Goal: Information Seeking & Learning: Learn about a topic

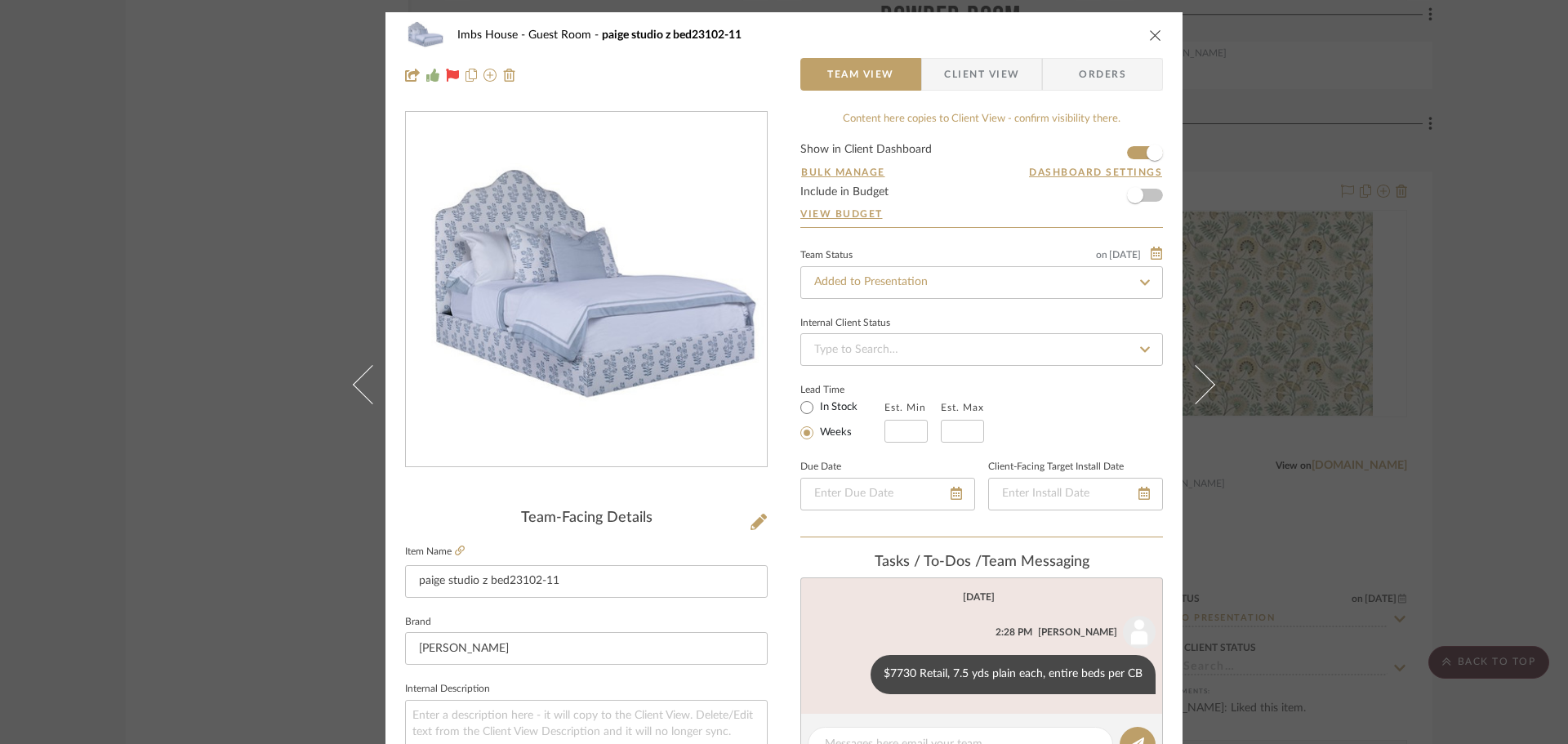
drag, startPoint x: 1450, startPoint y: 193, endPoint x: 1435, endPoint y: 194, distance: 15.0
click at [1450, 194] on div "Imbs House Guest Room paige studio z bed23102-11 Team View Client View Orders T…" at bounding box center [784, 372] width 1568 height 744
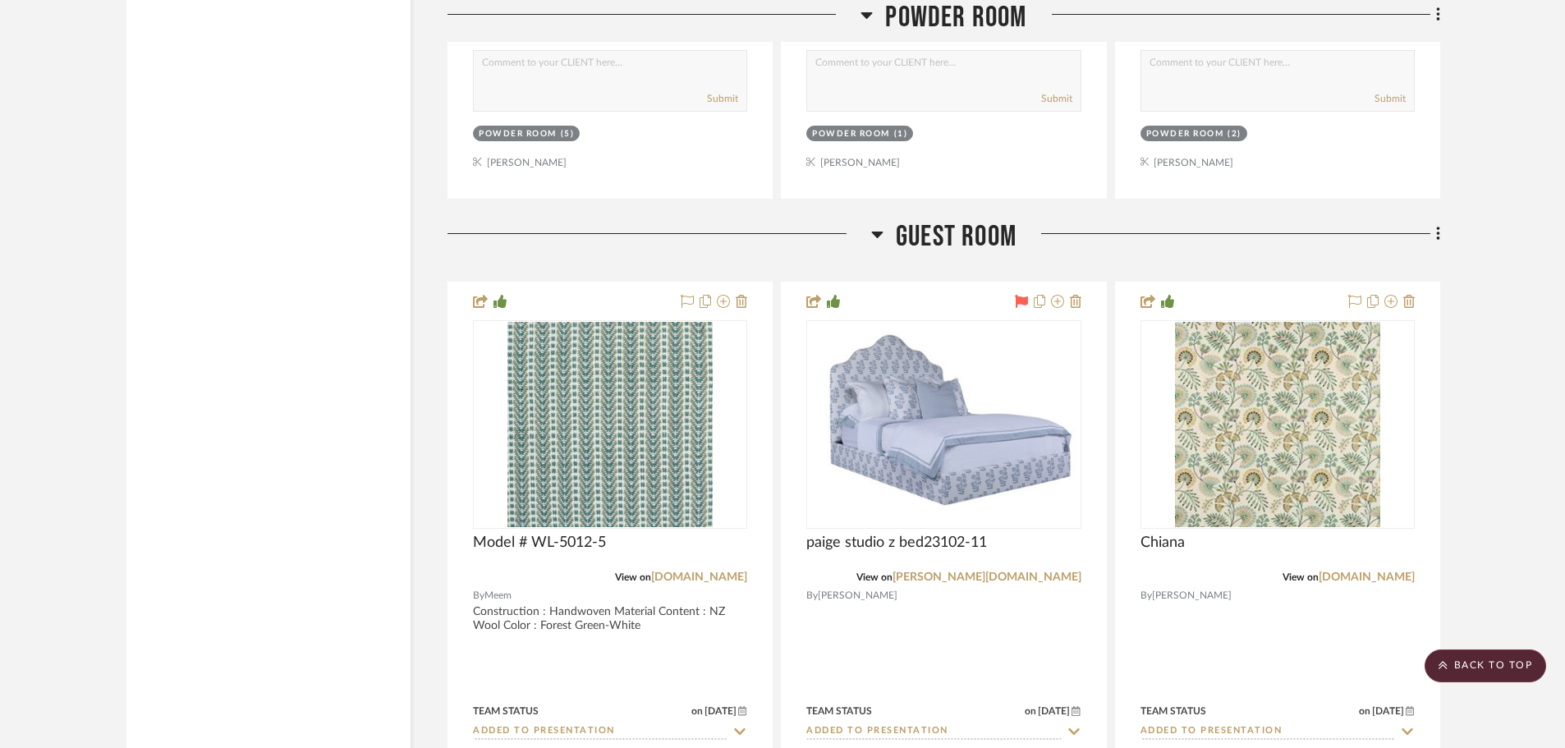
scroll to position [26857, 0]
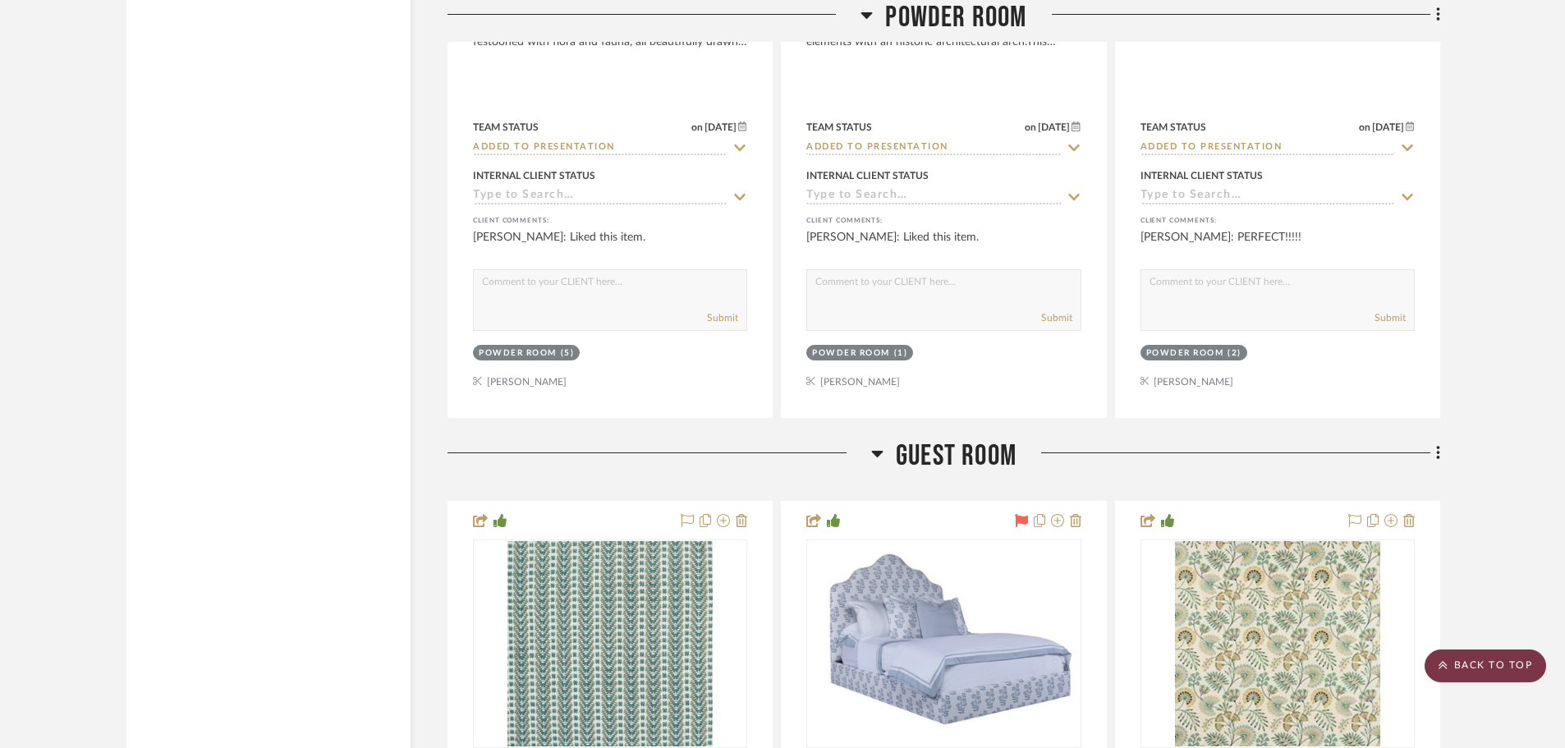
click at [1501, 670] on scroll-to-top-button "BACK TO TOP" at bounding box center [1486, 666] width 122 height 33
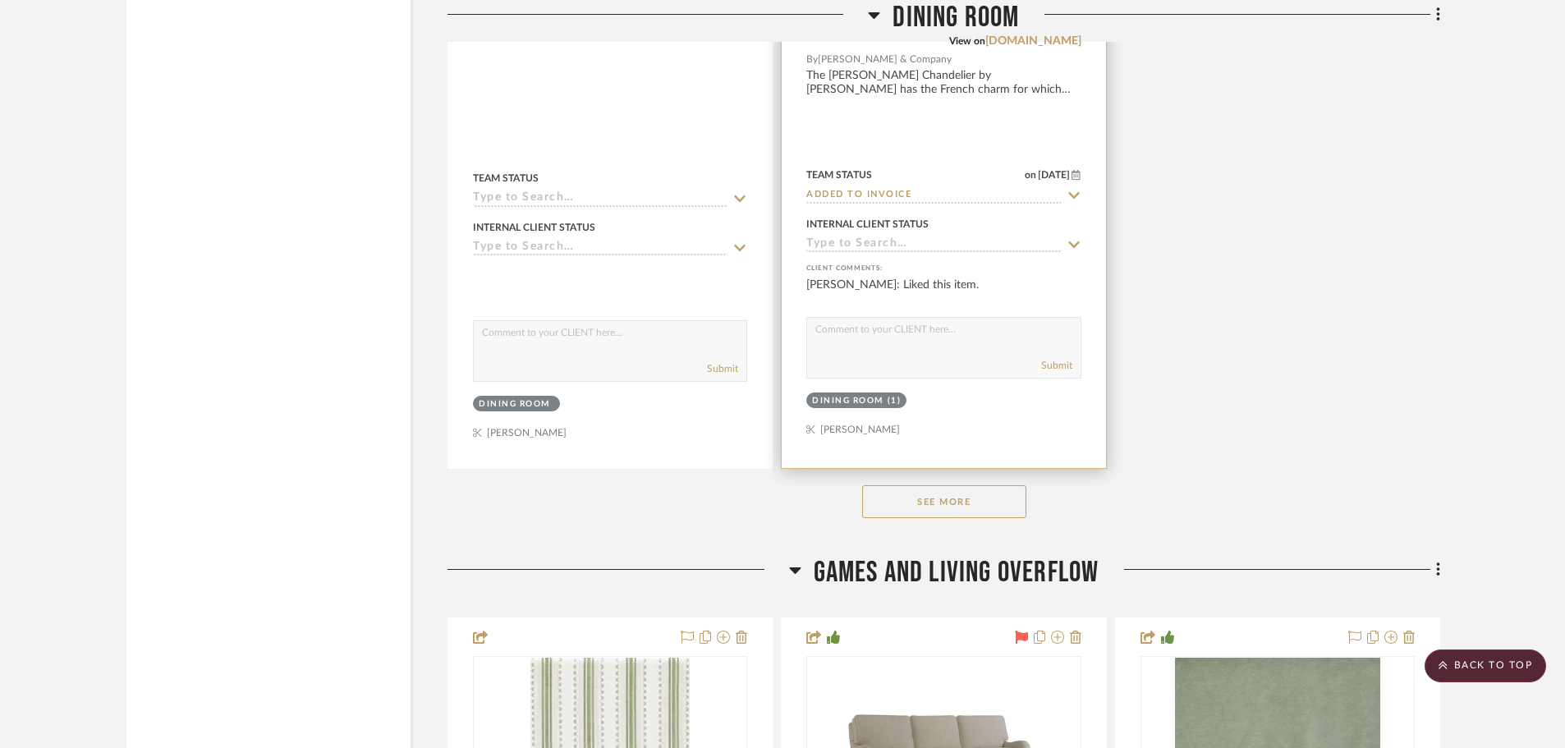
scroll to position [4681, 0]
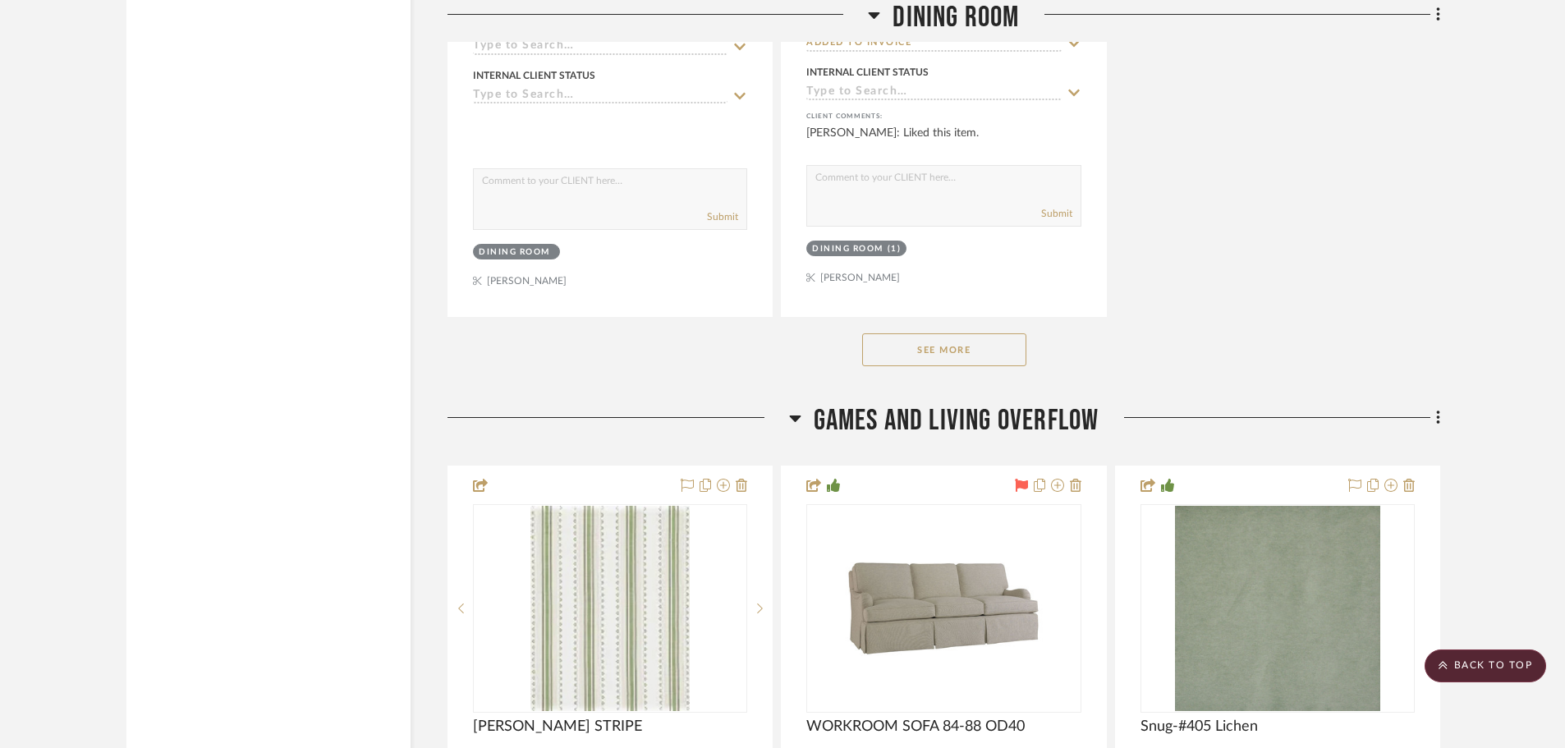
click at [984, 347] on button "See More" at bounding box center [944, 349] width 164 height 33
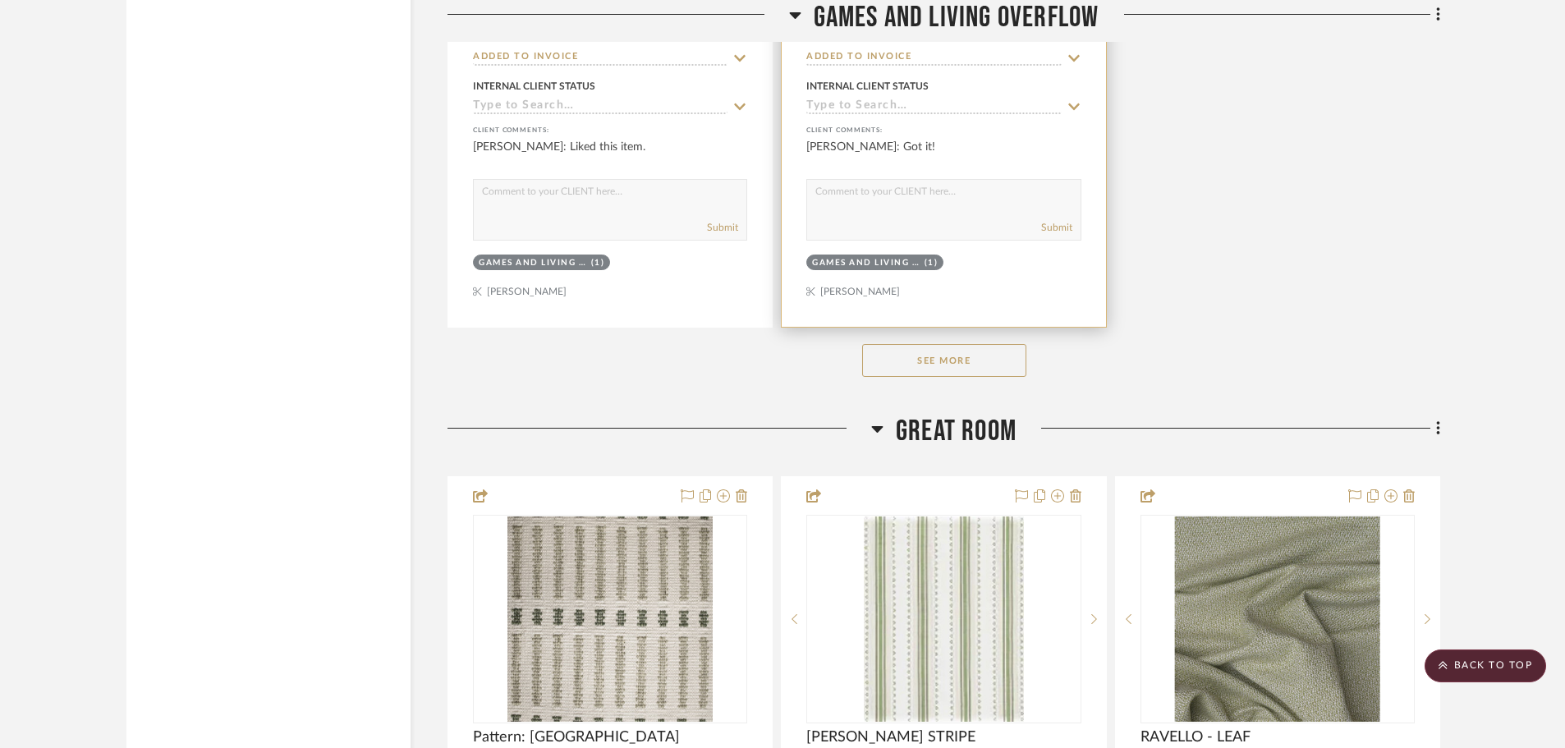
scroll to position [7885, 0]
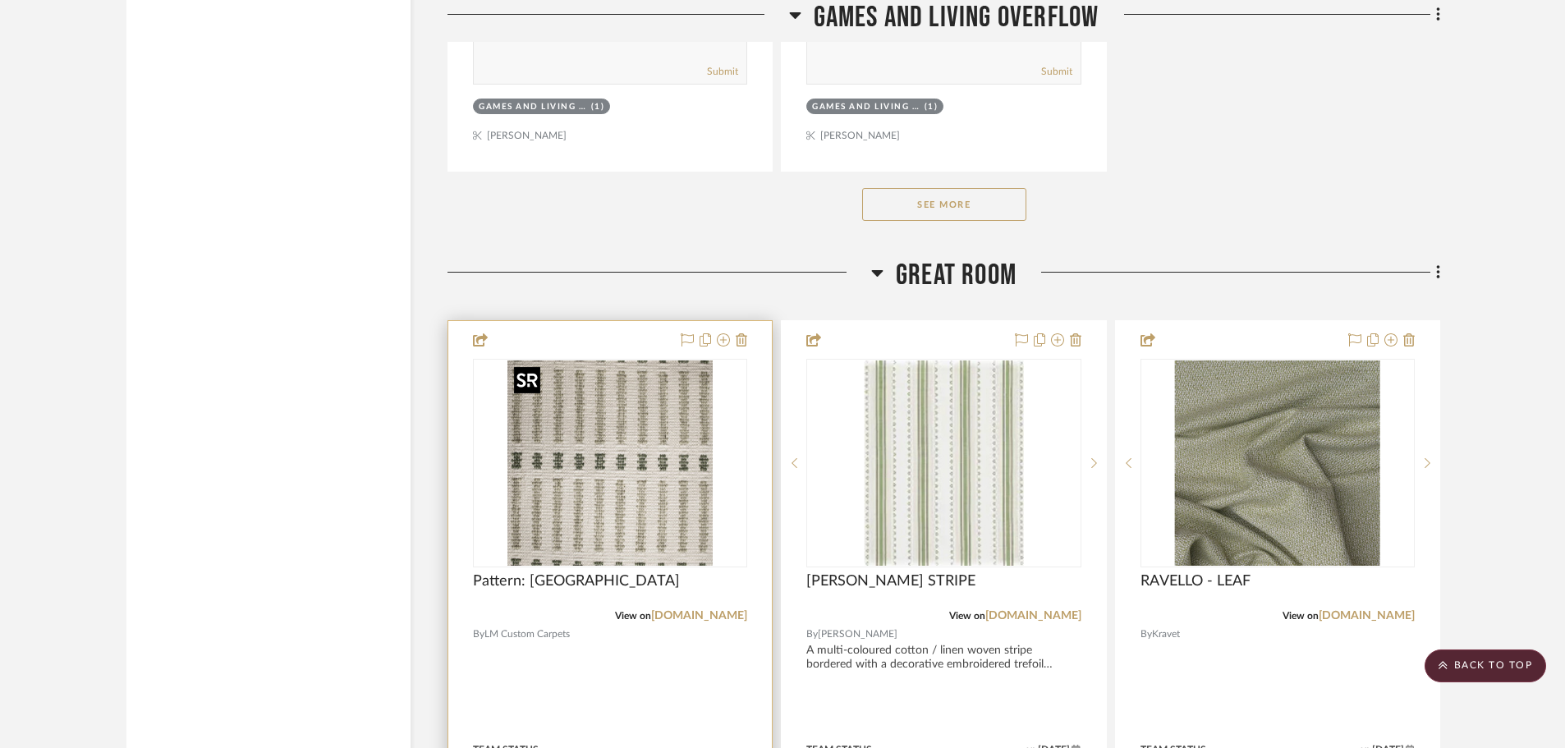
click at [655, 443] on img "0" at bounding box center [610, 463] width 205 height 205
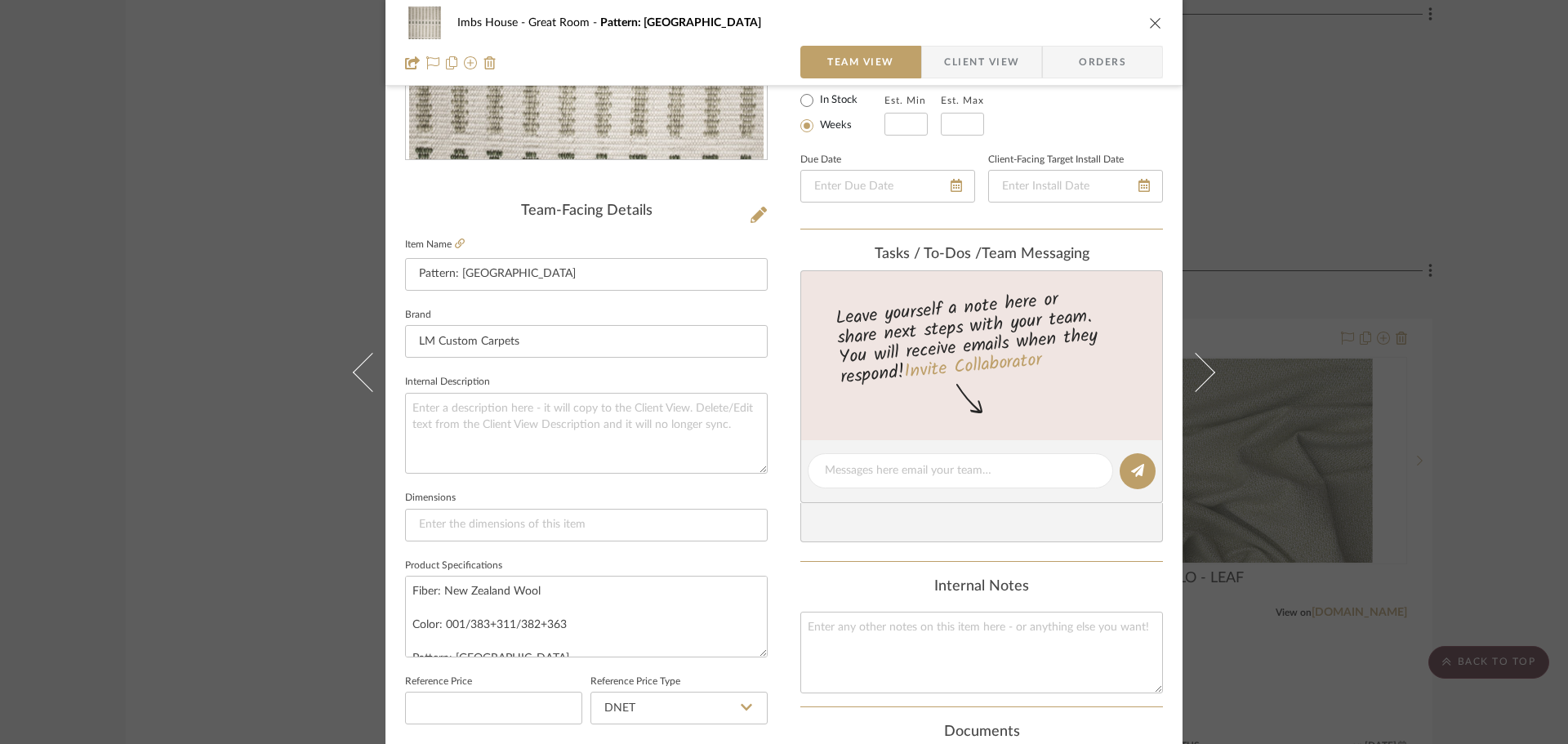
scroll to position [327, 0]
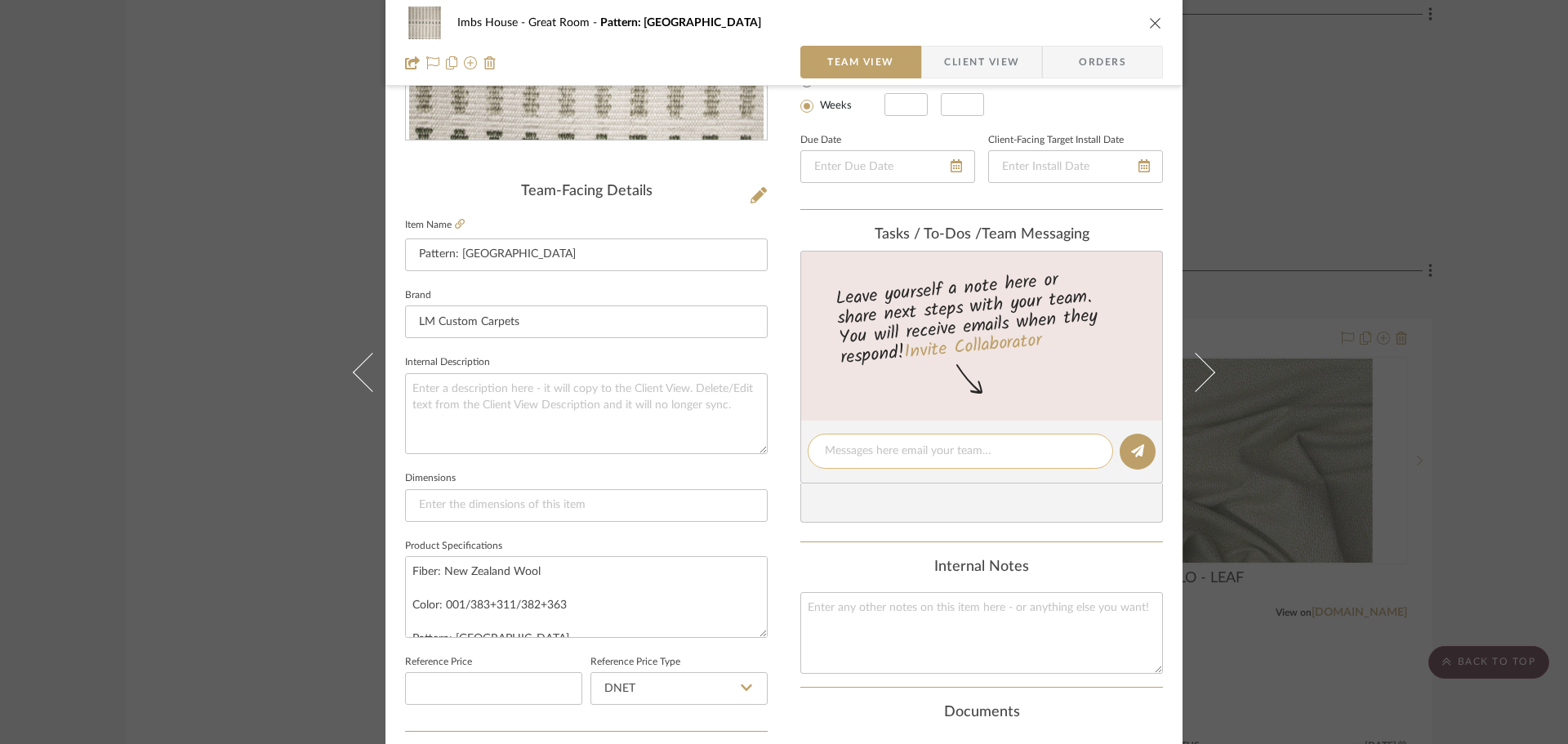
click at [903, 451] on textarea at bounding box center [960, 451] width 271 height 17
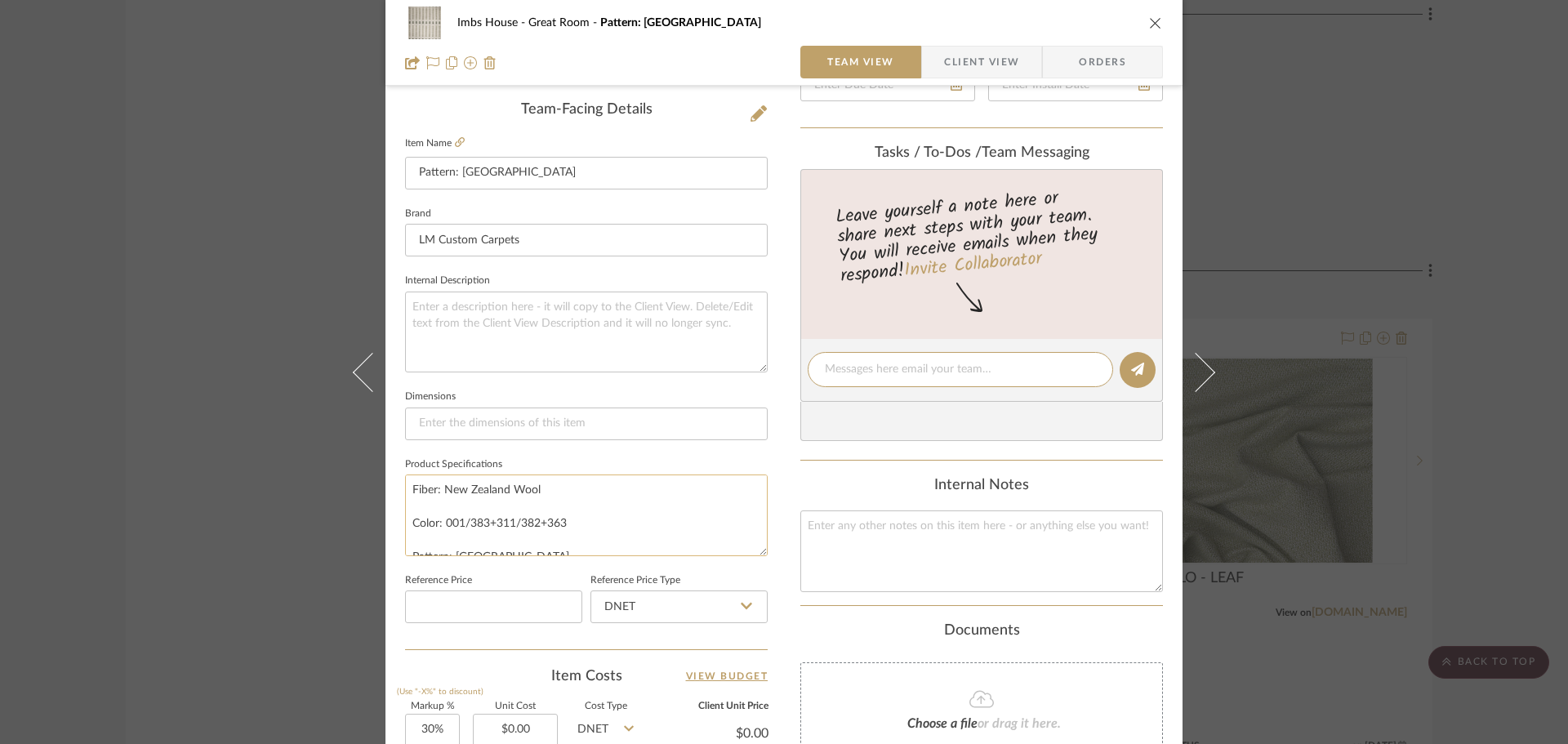
scroll to position [16, 0]
click at [454, 142] on icon at bounding box center [459, 142] width 10 height 10
click at [863, 373] on textarea at bounding box center [960, 369] width 271 height 17
type textarea "Size is 16'-2" wide x 22' long"
click at [1133, 363] on icon at bounding box center [1137, 369] width 13 height 13
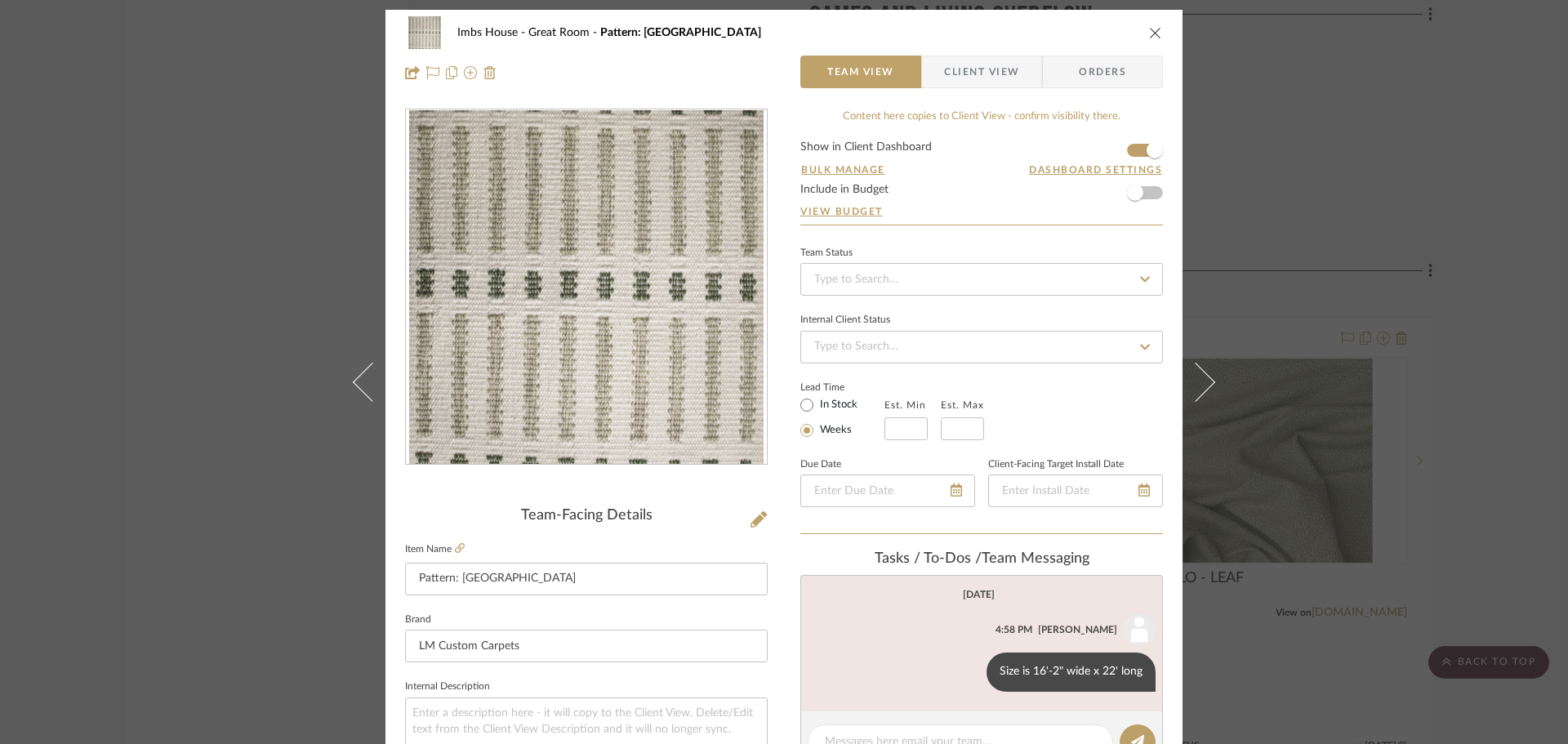
scroll to position [0, 0]
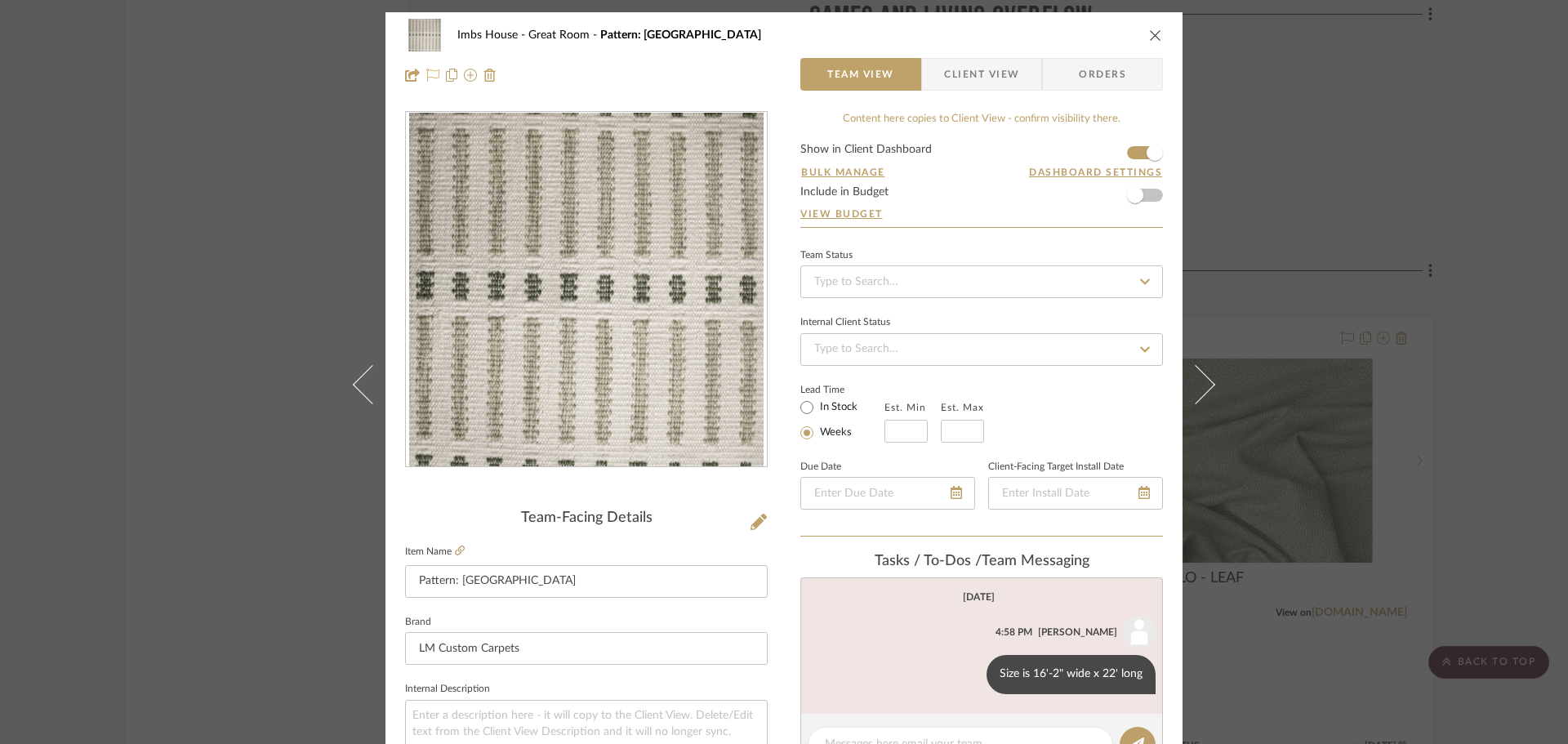
click at [427, 76] on icon at bounding box center [433, 75] width 13 height 13
click at [1149, 34] on icon "close" at bounding box center [1155, 35] width 13 height 13
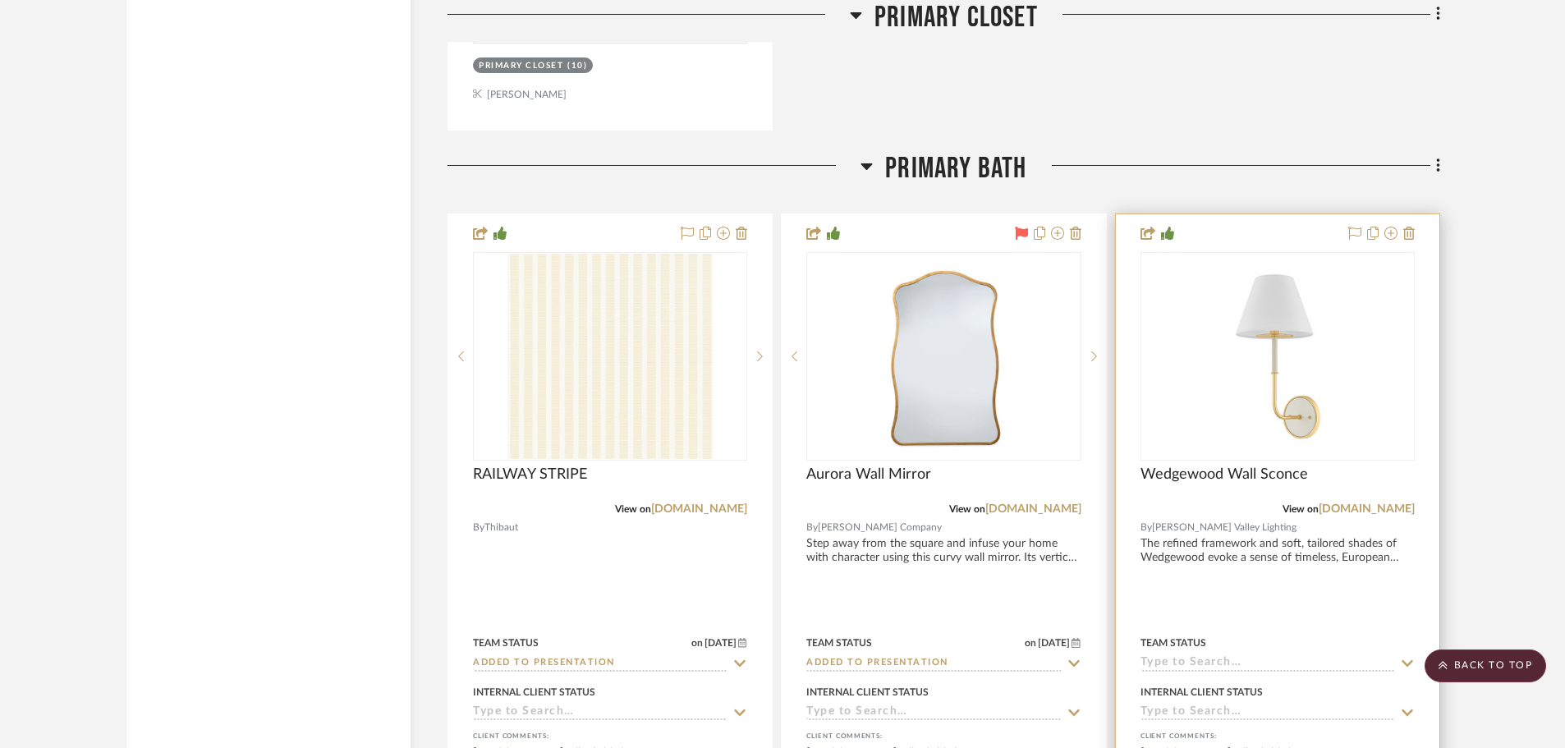
scroll to position [15769, 0]
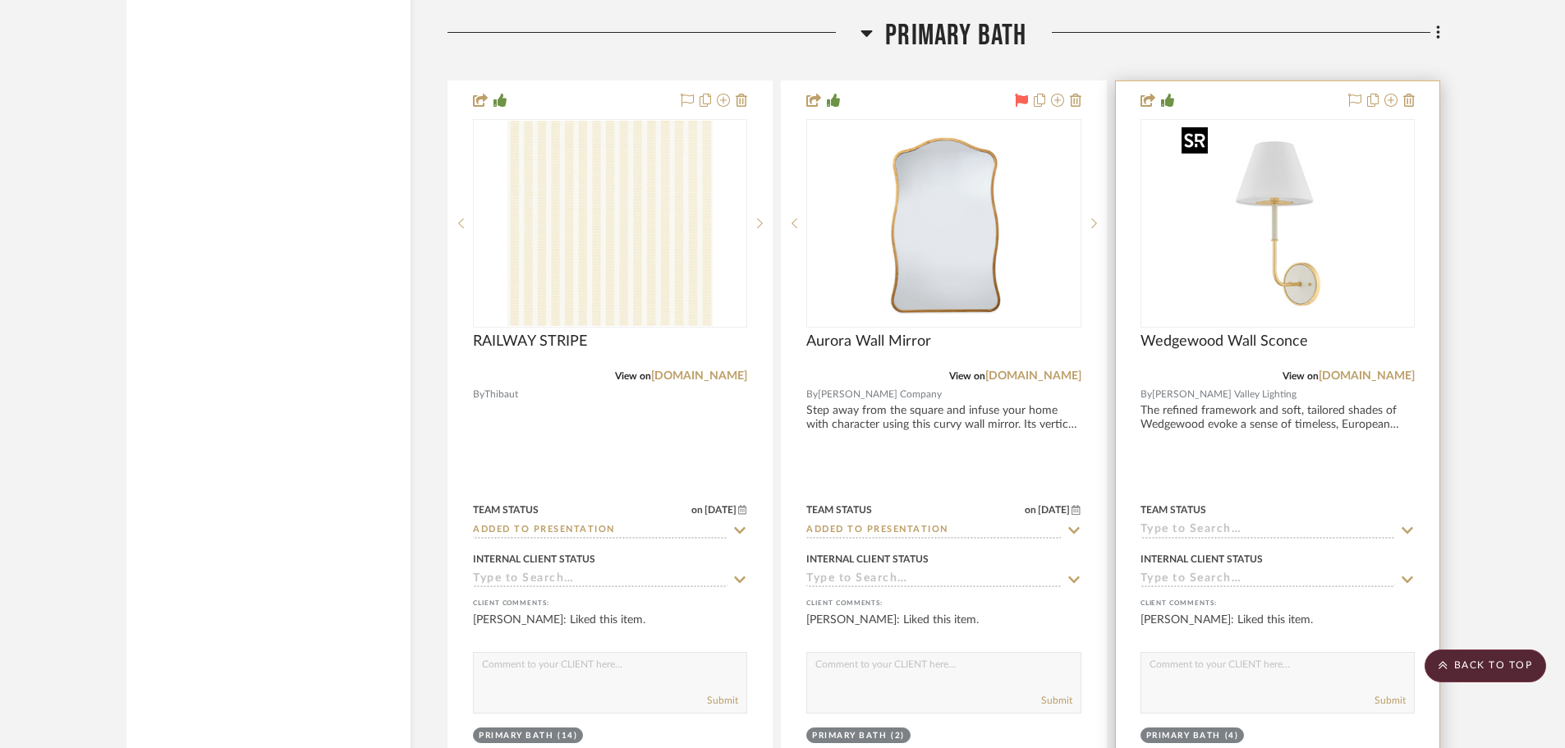
click at [1344, 242] on img "0" at bounding box center [1277, 223] width 205 height 205
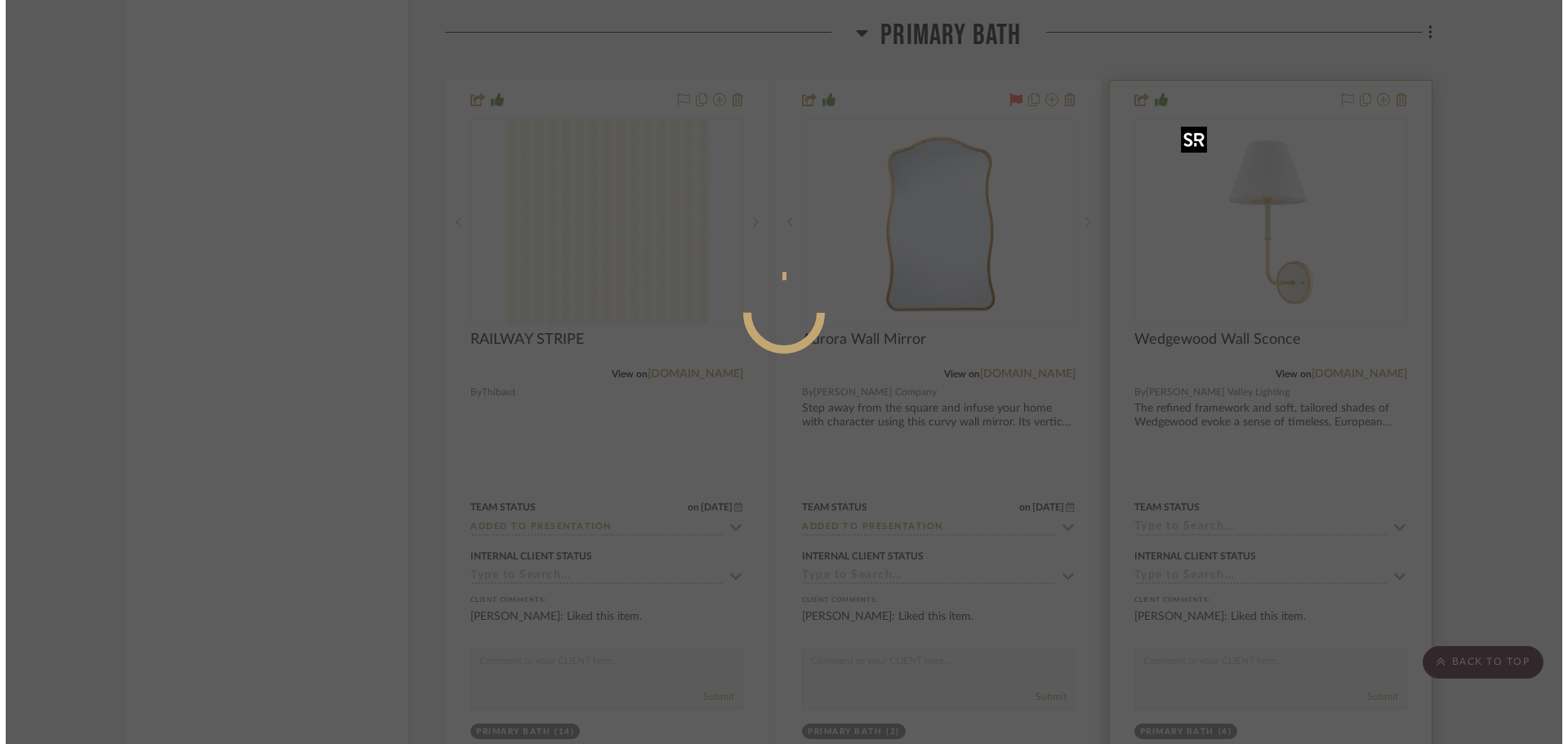
scroll to position [0, 0]
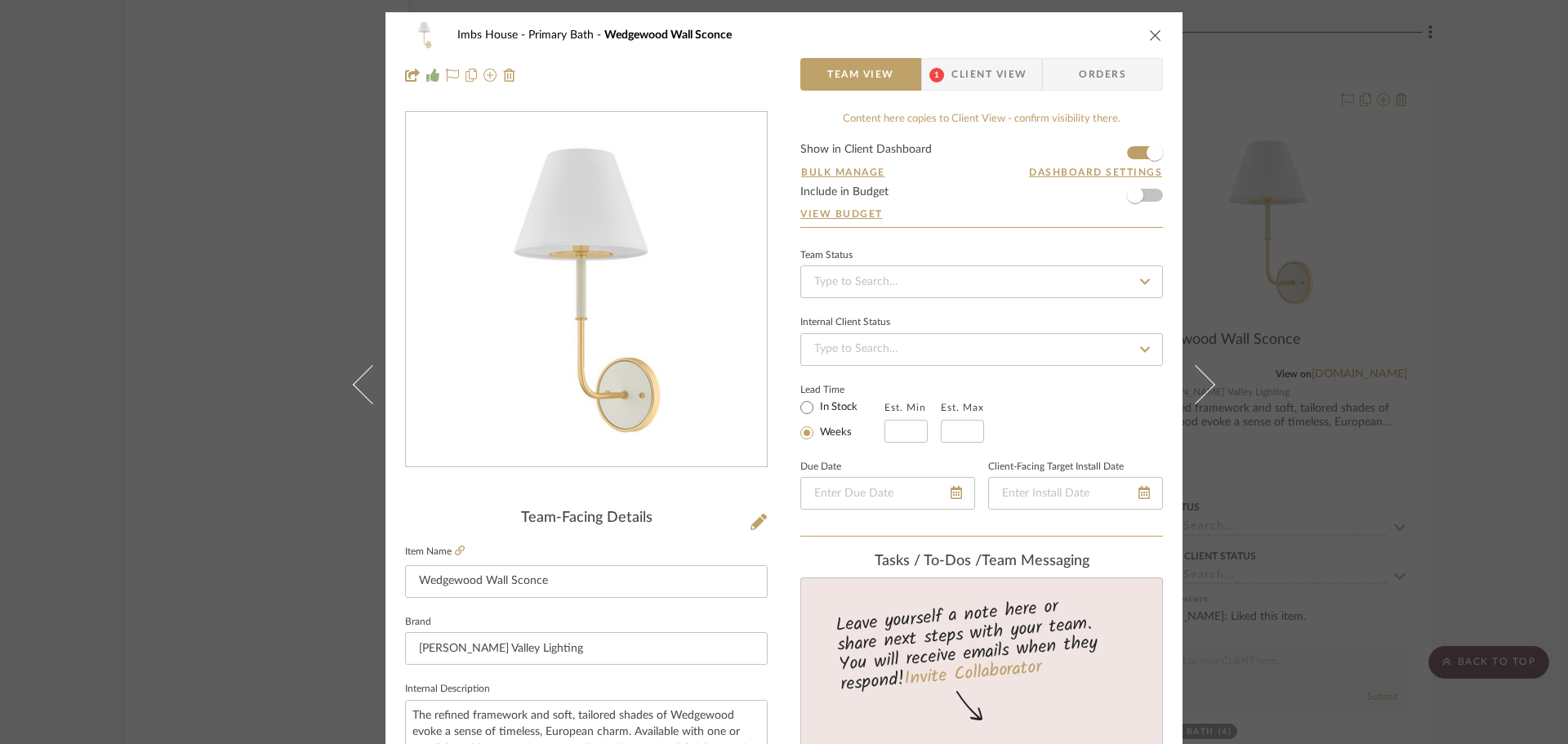
click at [1149, 30] on icon "close" at bounding box center [1155, 35] width 13 height 13
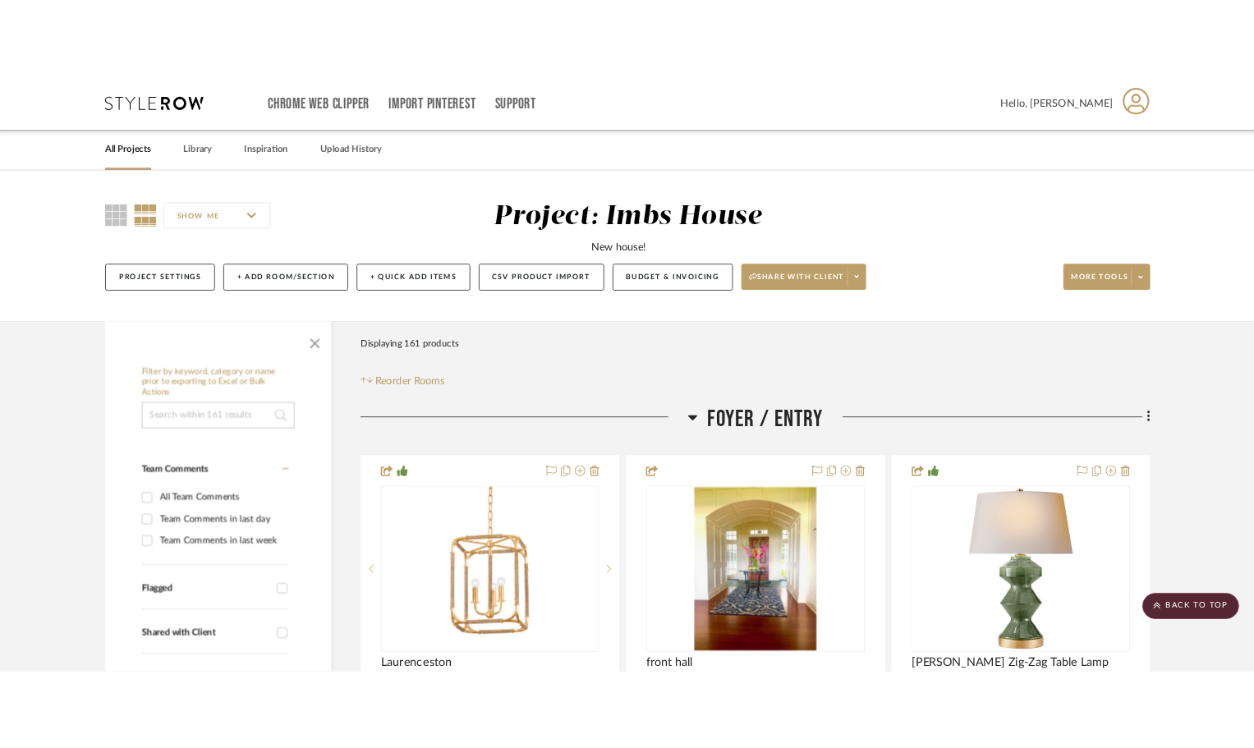
scroll to position [15769, 0]
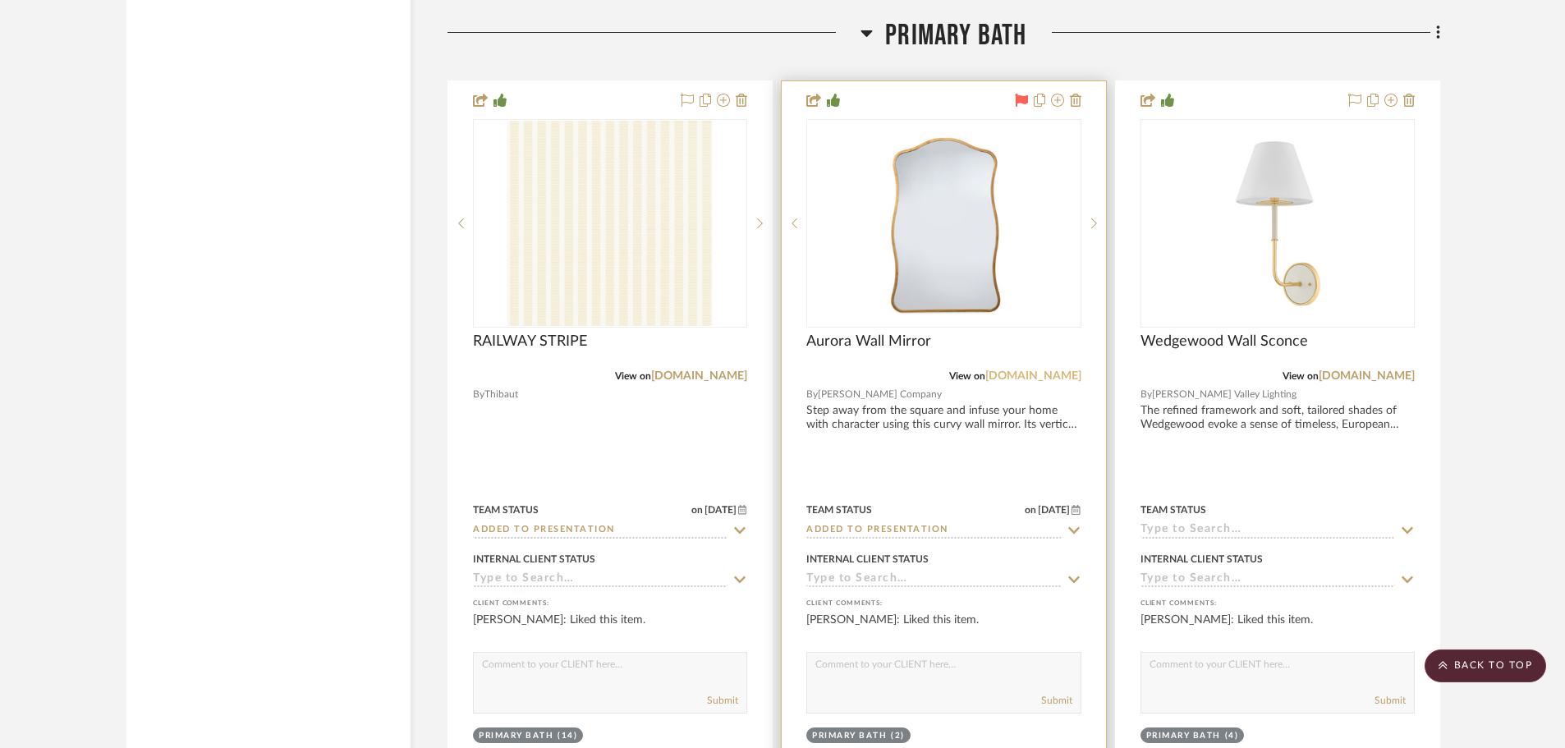
click at [1032, 376] on link "[DOMAIN_NAME]" at bounding box center [1034, 375] width 96 height 11
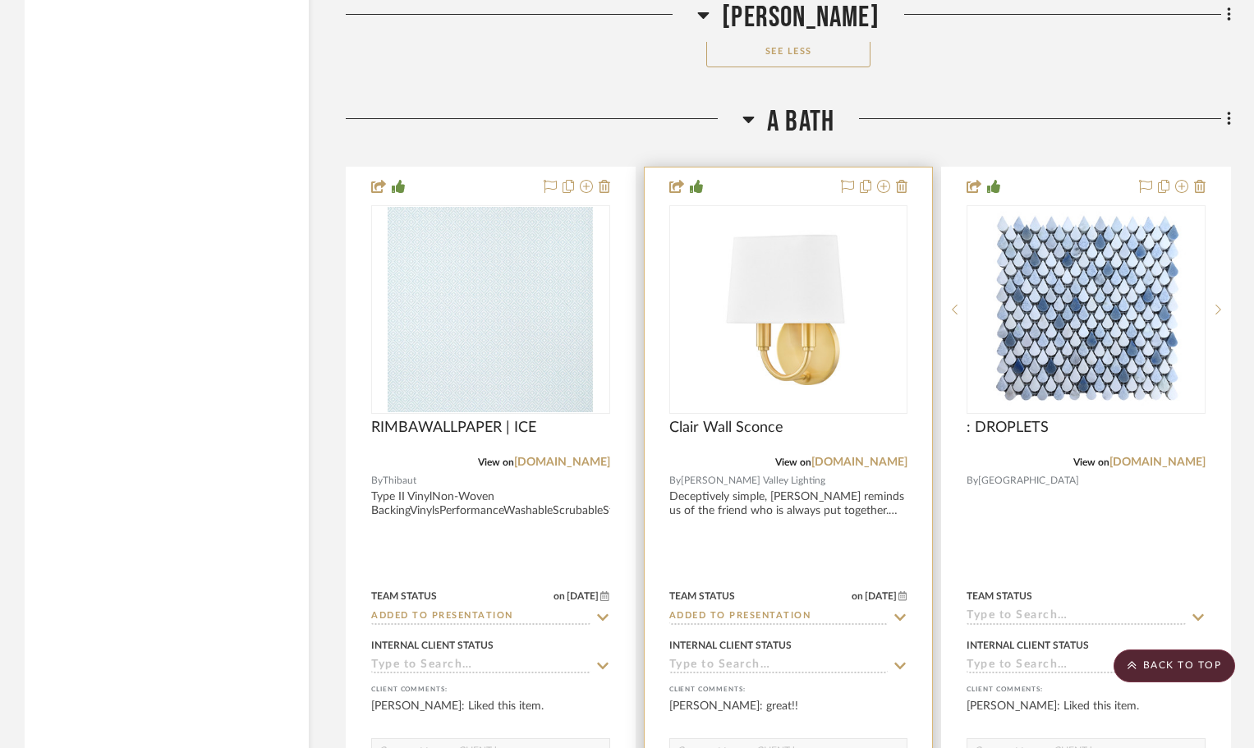
scroll to position [21765, 0]
click at [871, 349] on img "0" at bounding box center [788, 307] width 205 height 205
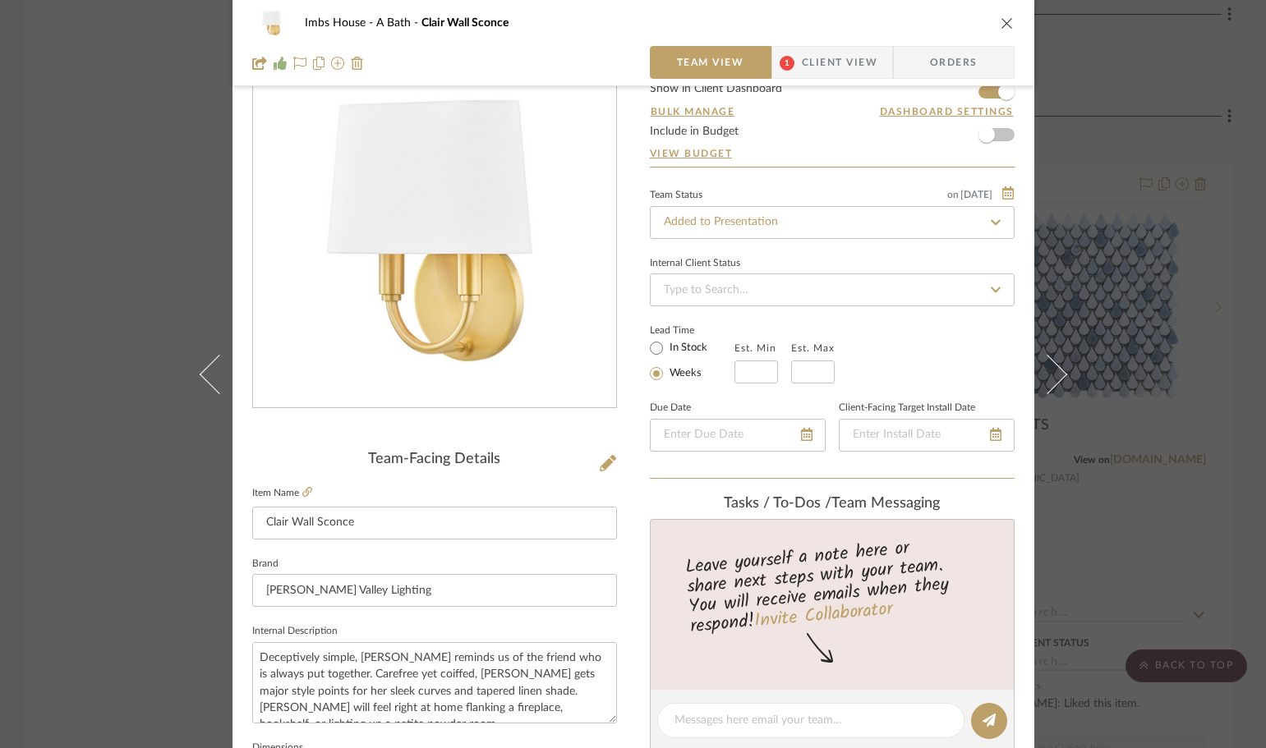
scroll to position [246, 0]
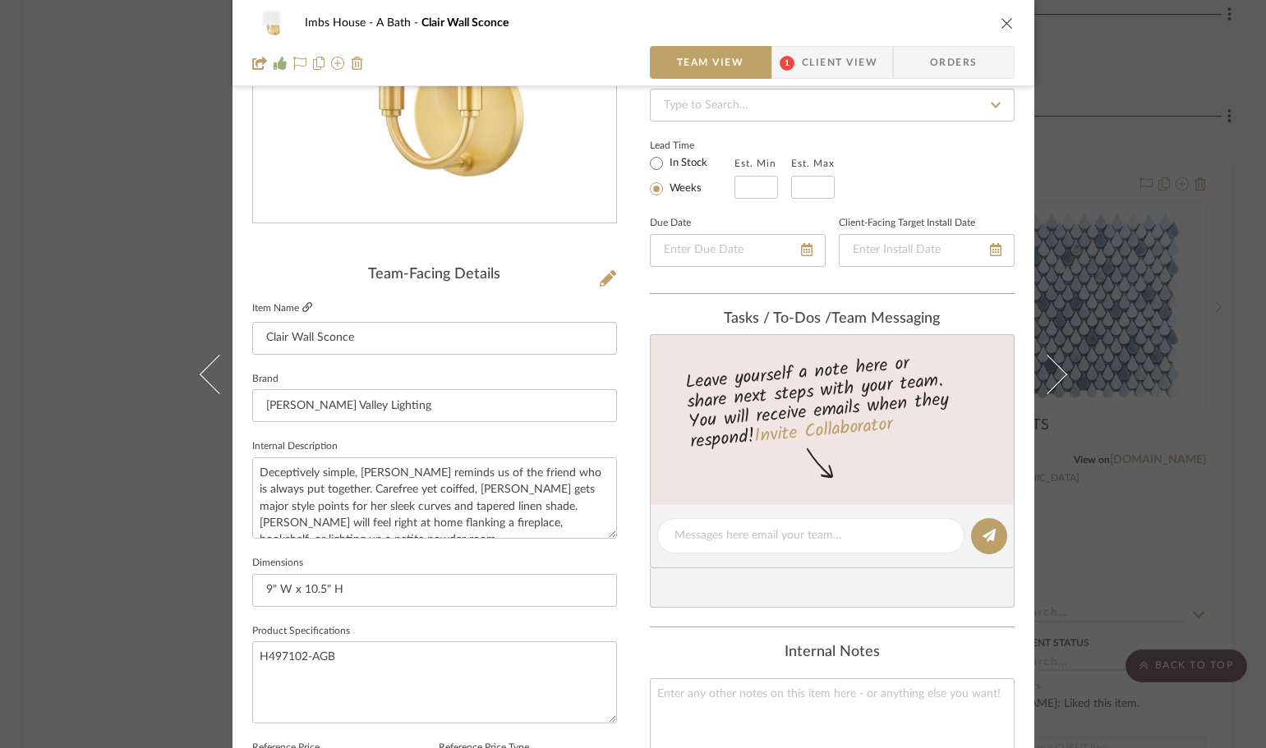
click at [302, 305] on icon at bounding box center [307, 307] width 10 height 10
click at [1156, 361] on div "Imbs House A Bath Clair Wall Sconce Team View 1 Client View Orders Team-Facing …" at bounding box center [633, 374] width 1266 height 748
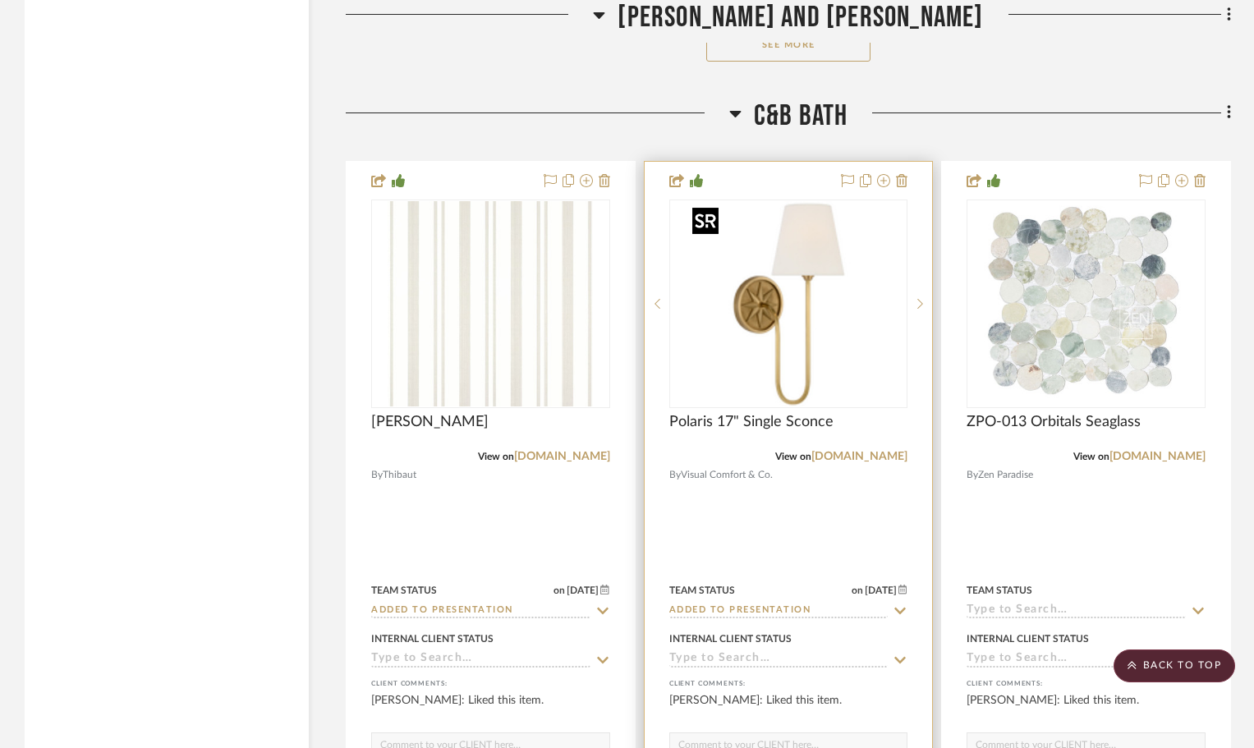
scroll to position [25625, 0]
click at [842, 456] on link "[DOMAIN_NAME]" at bounding box center [859, 458] width 96 height 11
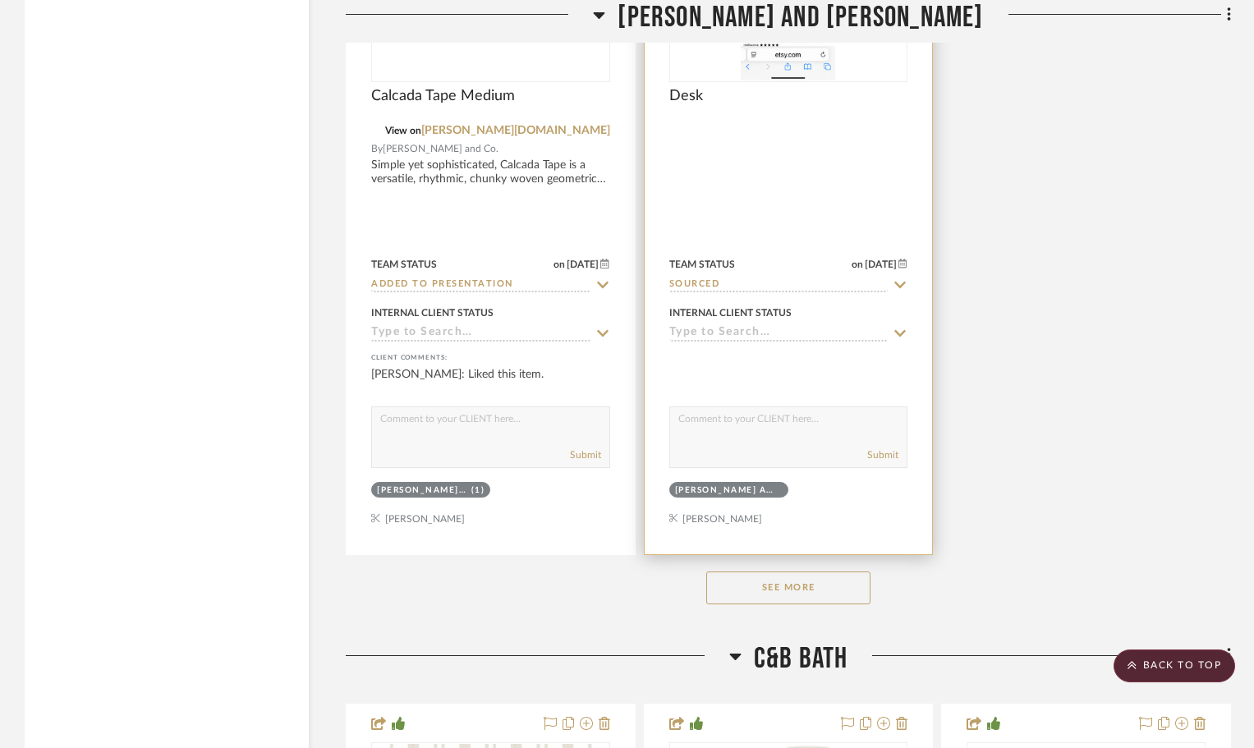
scroll to position [24968, 0]
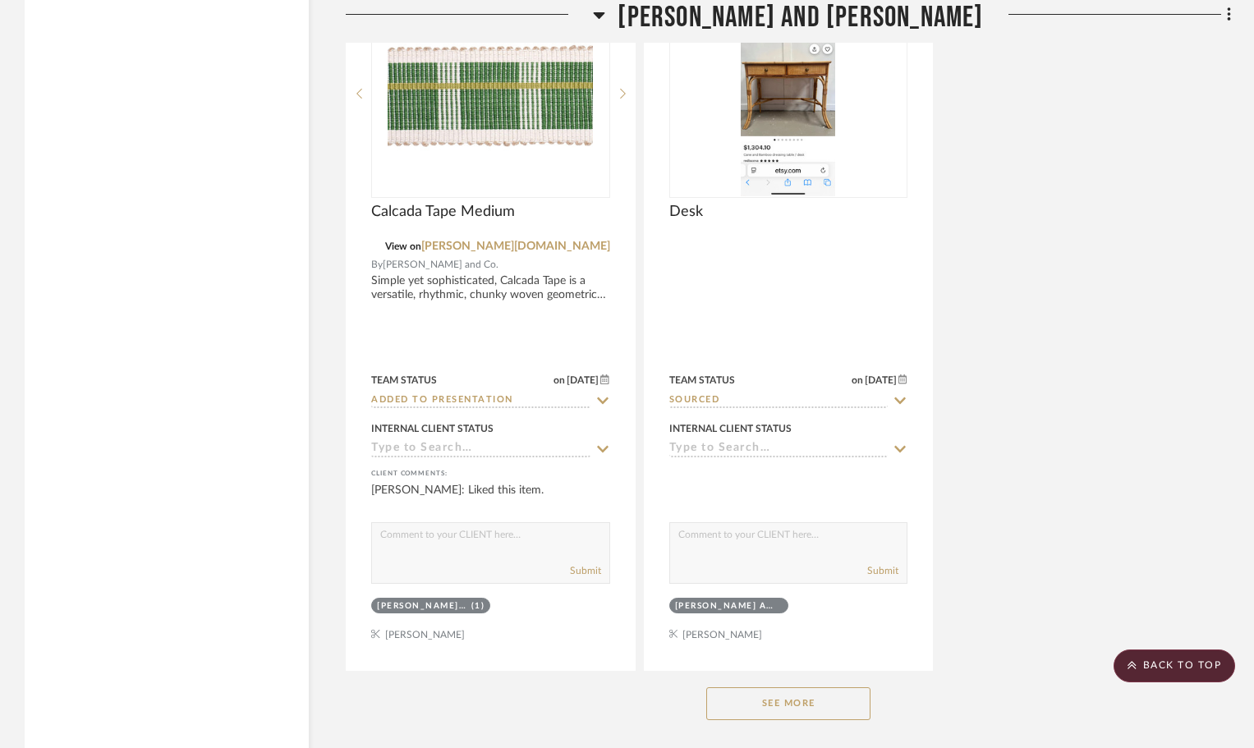
click at [818, 703] on button "See More" at bounding box center [788, 703] width 164 height 33
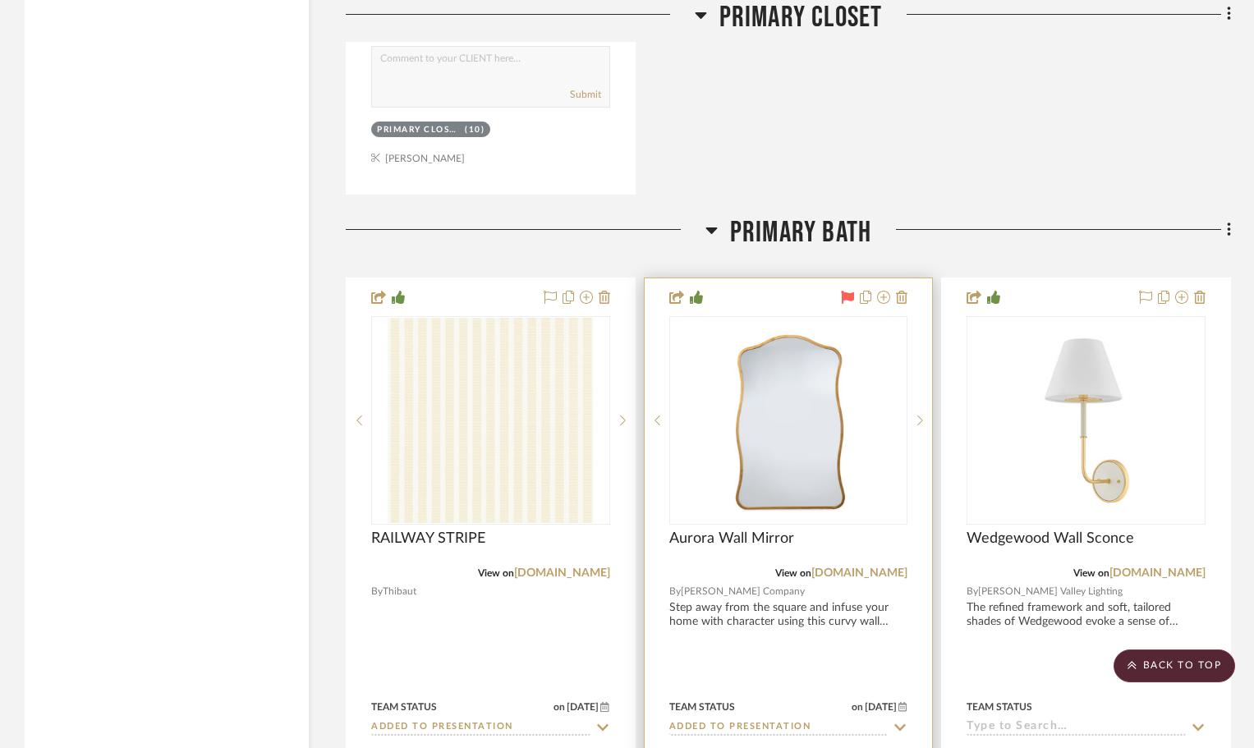
scroll to position [15276, 0]
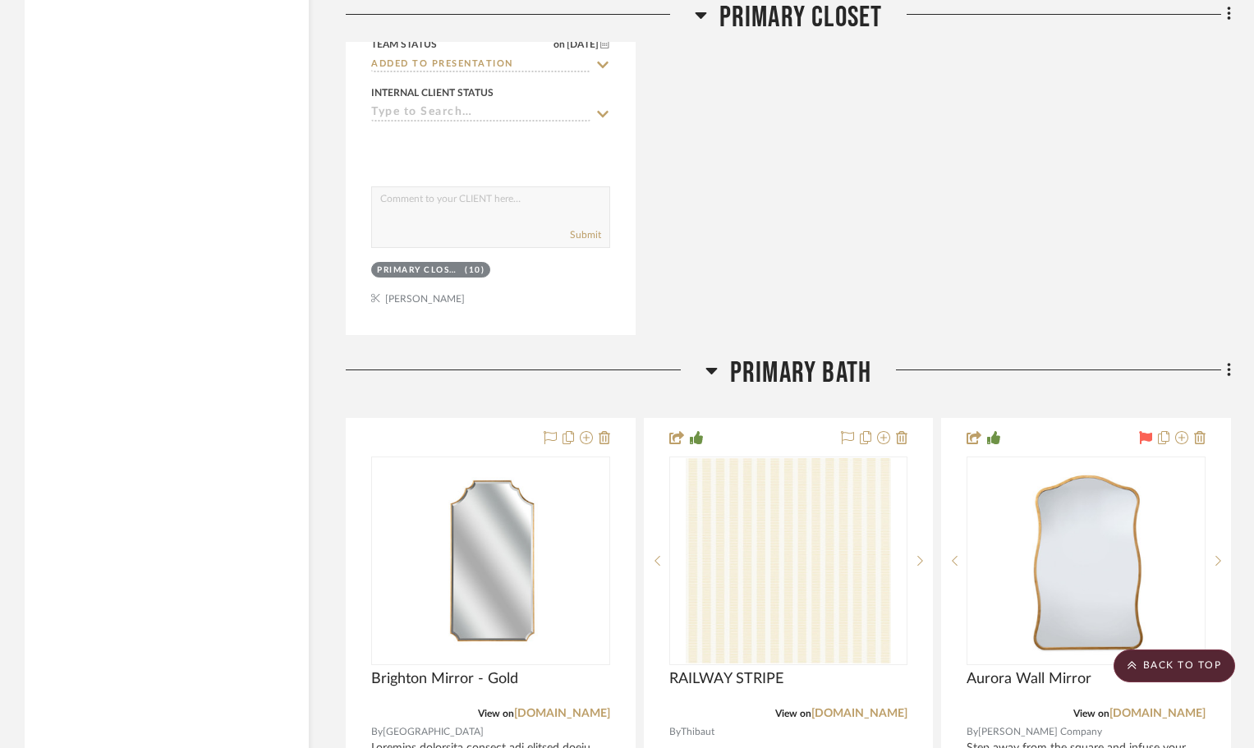
scroll to position [12730, 0]
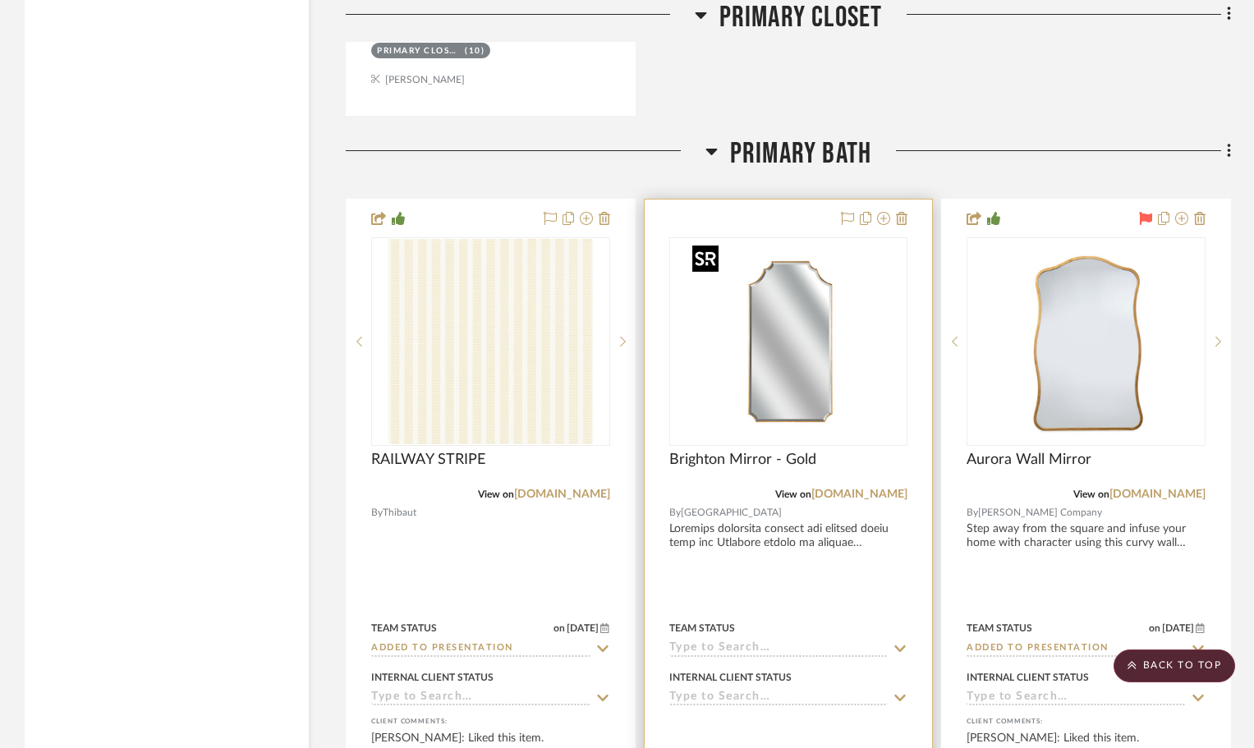
click at [858, 359] on img "0" at bounding box center [788, 341] width 205 height 205
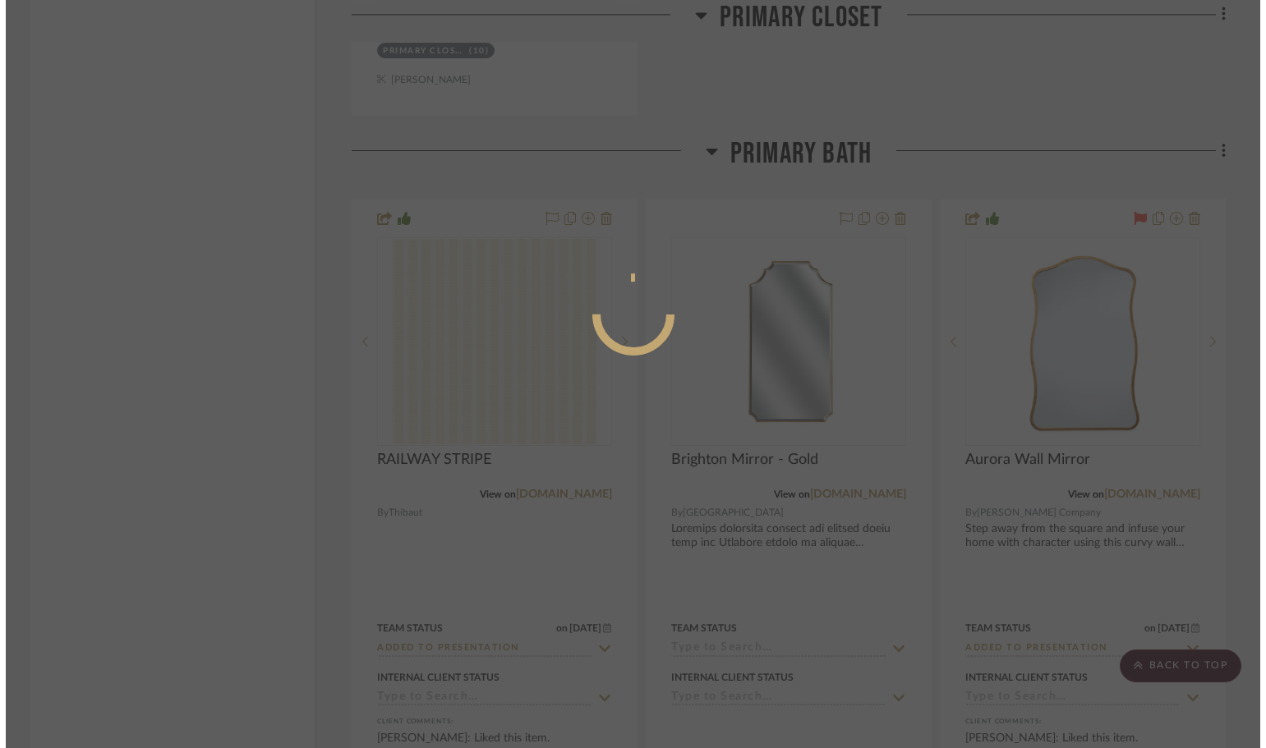
scroll to position [0, 0]
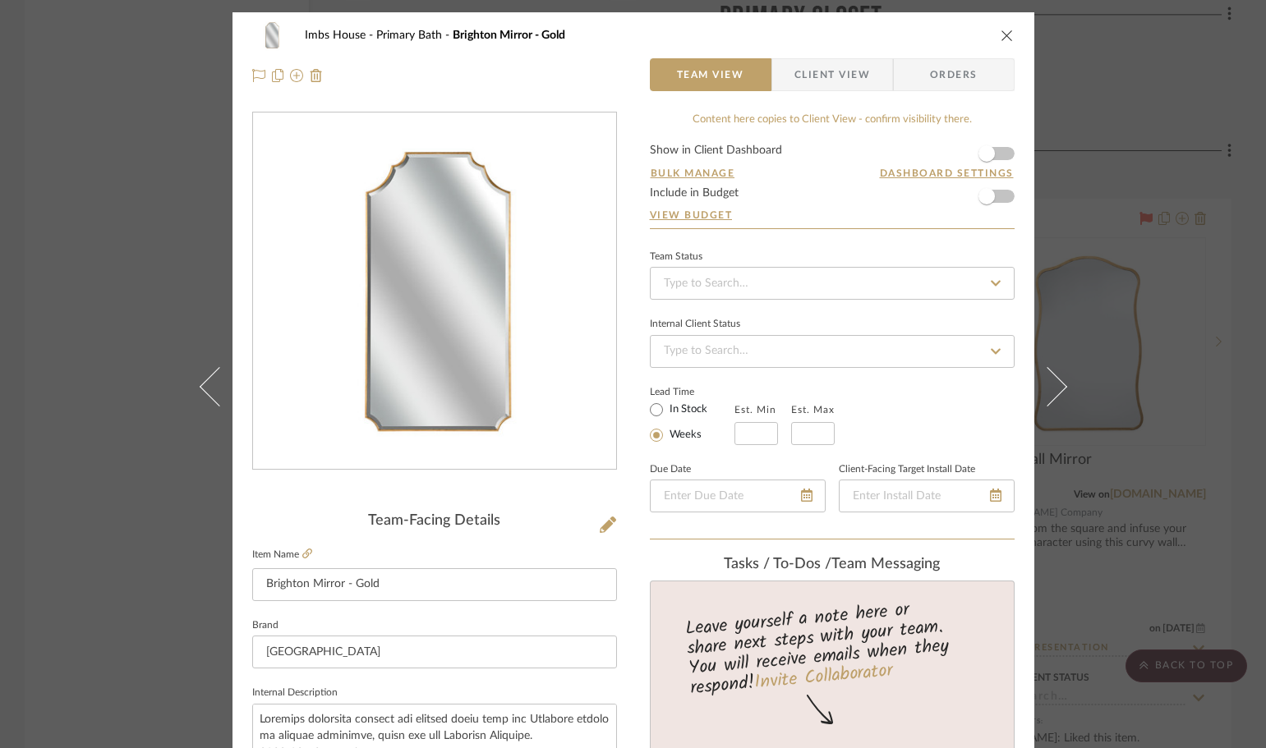
click at [823, 68] on span "Client View" at bounding box center [832, 74] width 76 height 33
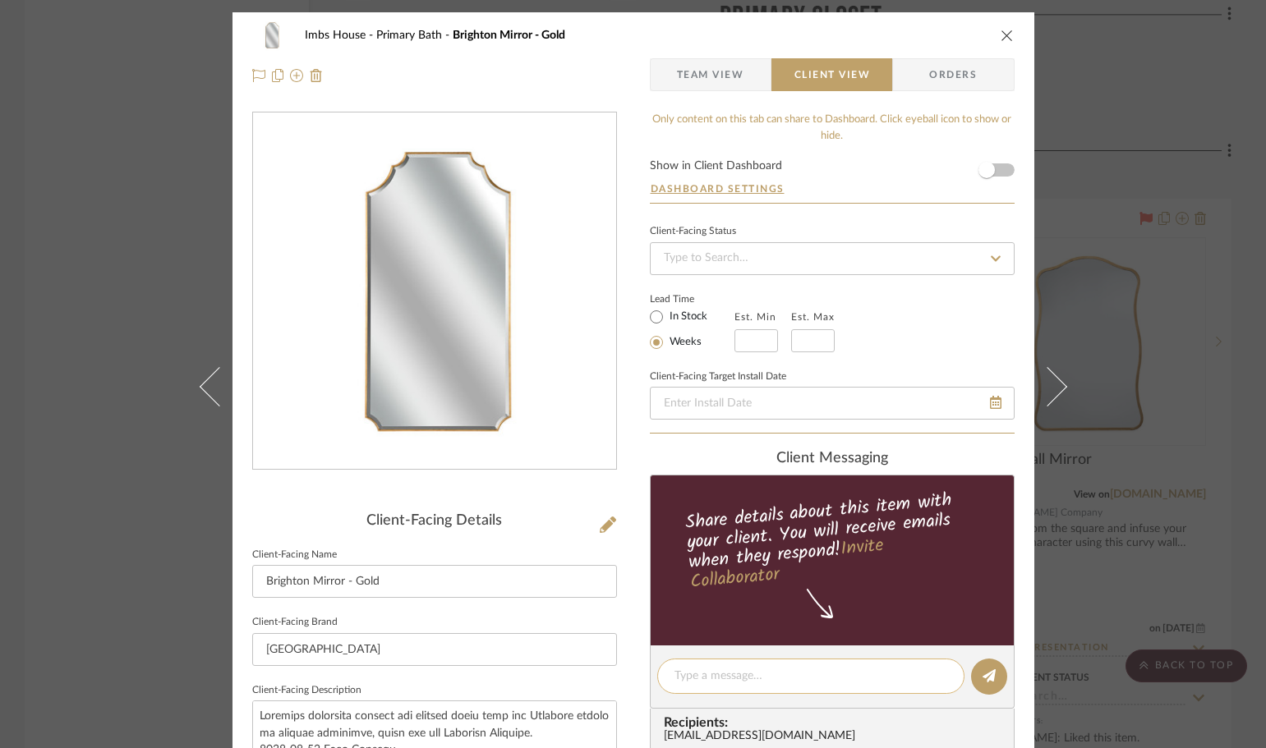
click at [753, 669] on textarea at bounding box center [810, 676] width 273 height 17
click at [982, 180] on span "button" at bounding box center [986, 170] width 36 height 36
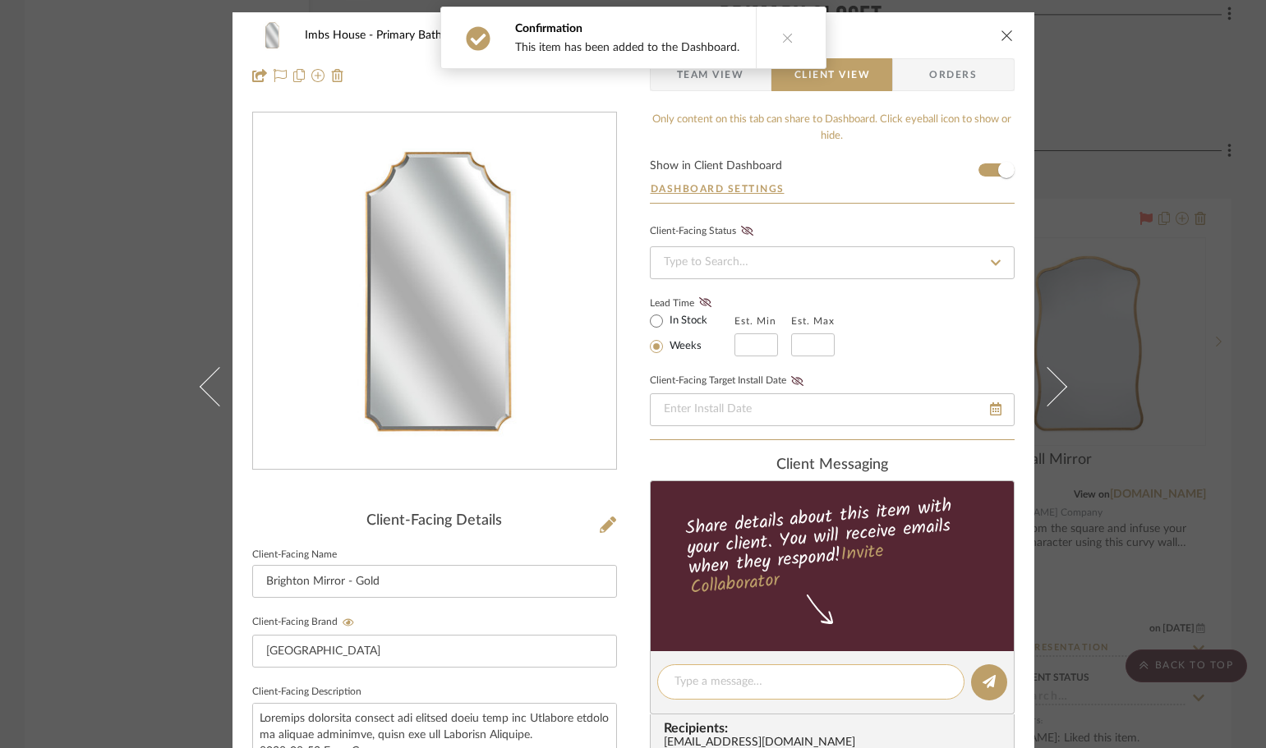
click at [732, 678] on textarea at bounding box center [810, 681] width 273 height 17
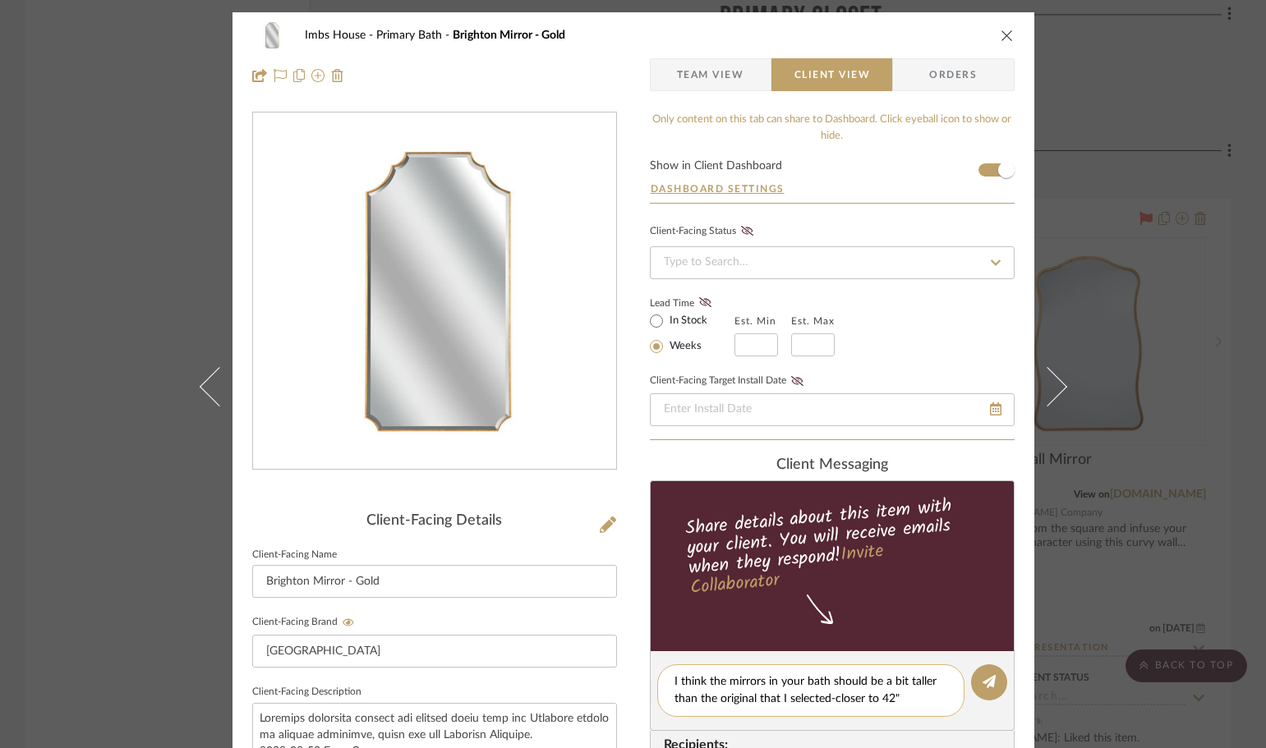
click at [751, 695] on textarea "I think the mirrors in your bath should be a bit taller than the original that …" at bounding box center [810, 690] width 273 height 34
click at [801, 699] on textarea "I think the mirrors in your bath should be a bit taller than the original (38")…" at bounding box center [810, 690] width 273 height 34
click at [925, 696] on textarea "I think the mirrors in your bath should be a bit taller than the original (38")…" at bounding box center [810, 690] width 273 height 34
type textarea "I think the mirrors in your bath should be a bit taller than the original (38")…"
click at [989, 678] on icon at bounding box center [988, 681] width 13 height 13
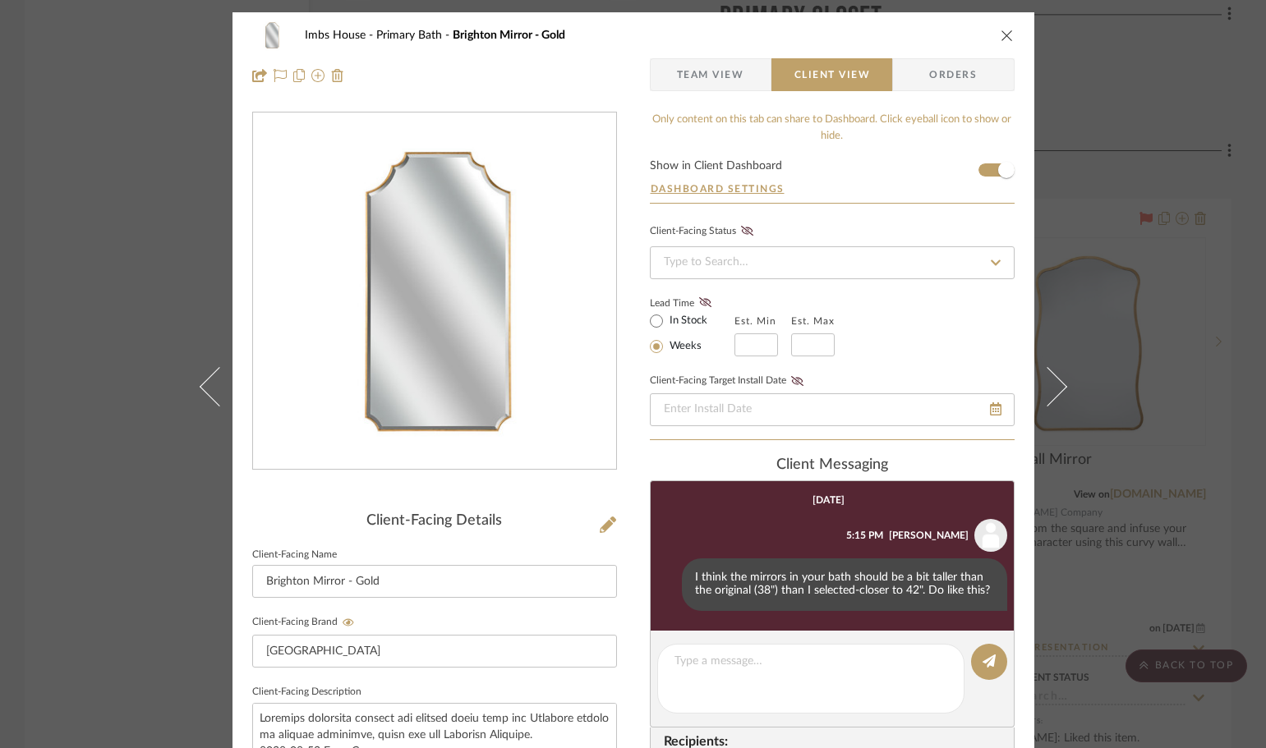
click at [177, 94] on div "Imbs House Primary Bath Brighton Mirror - Gold Team View Client View Orders Cli…" at bounding box center [633, 374] width 1266 height 748
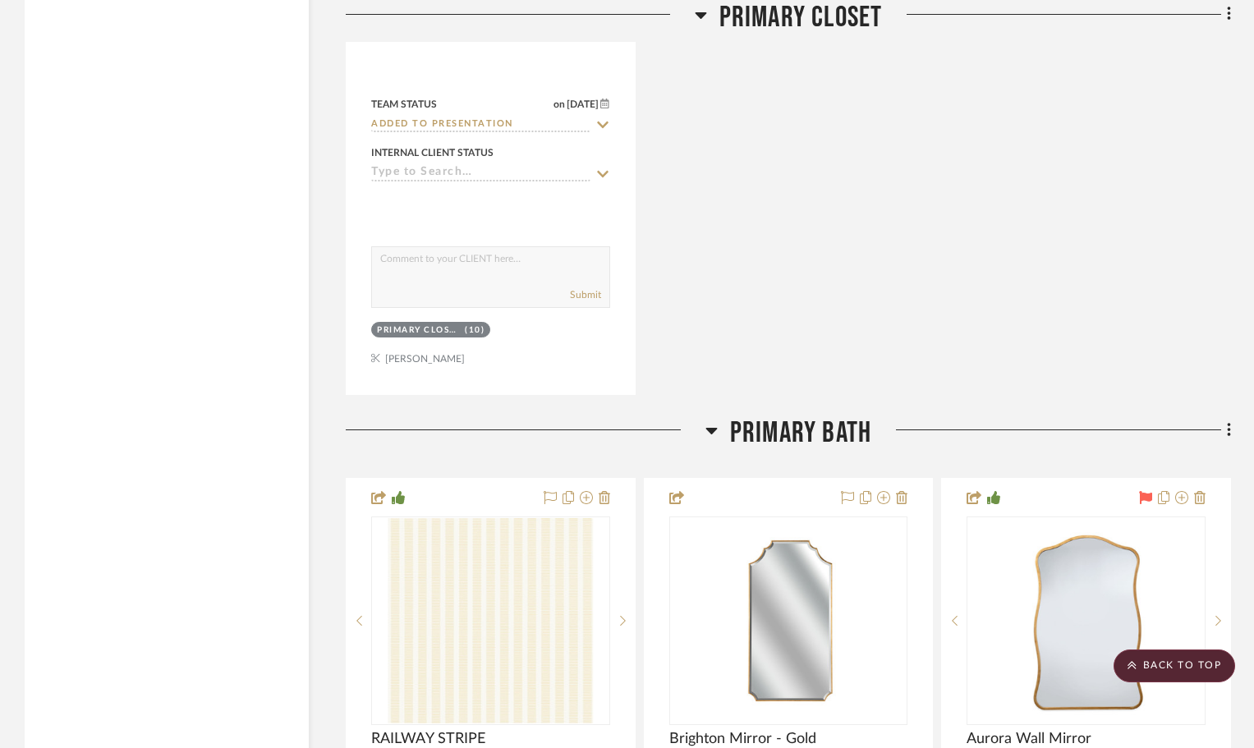
scroll to position [12320, 0]
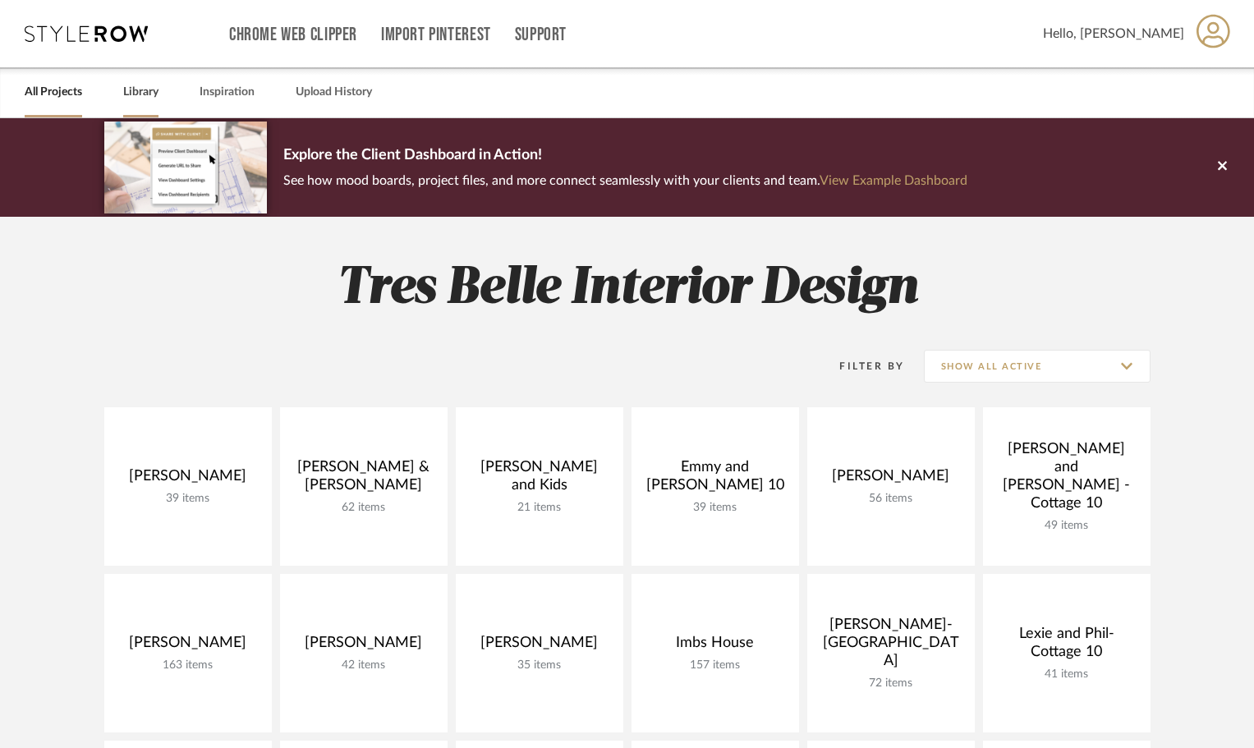
click at [135, 90] on link "Library" at bounding box center [140, 92] width 35 height 22
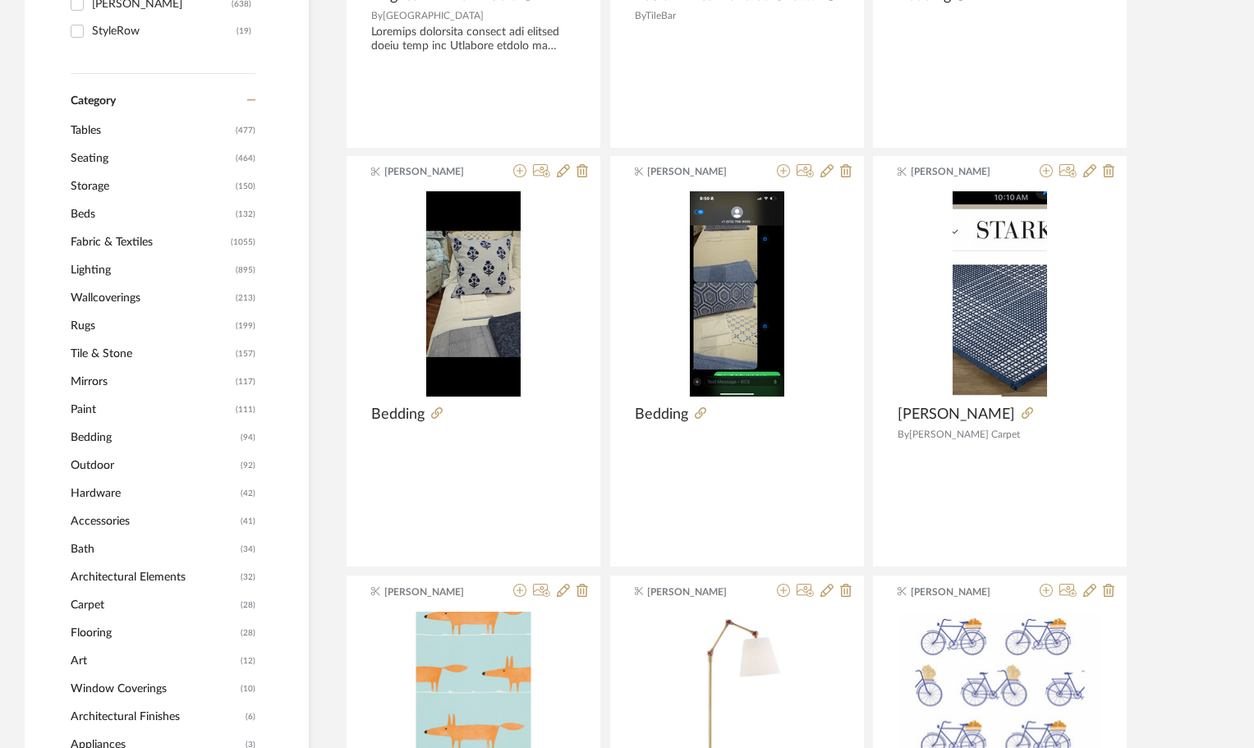
scroll to position [575, 0]
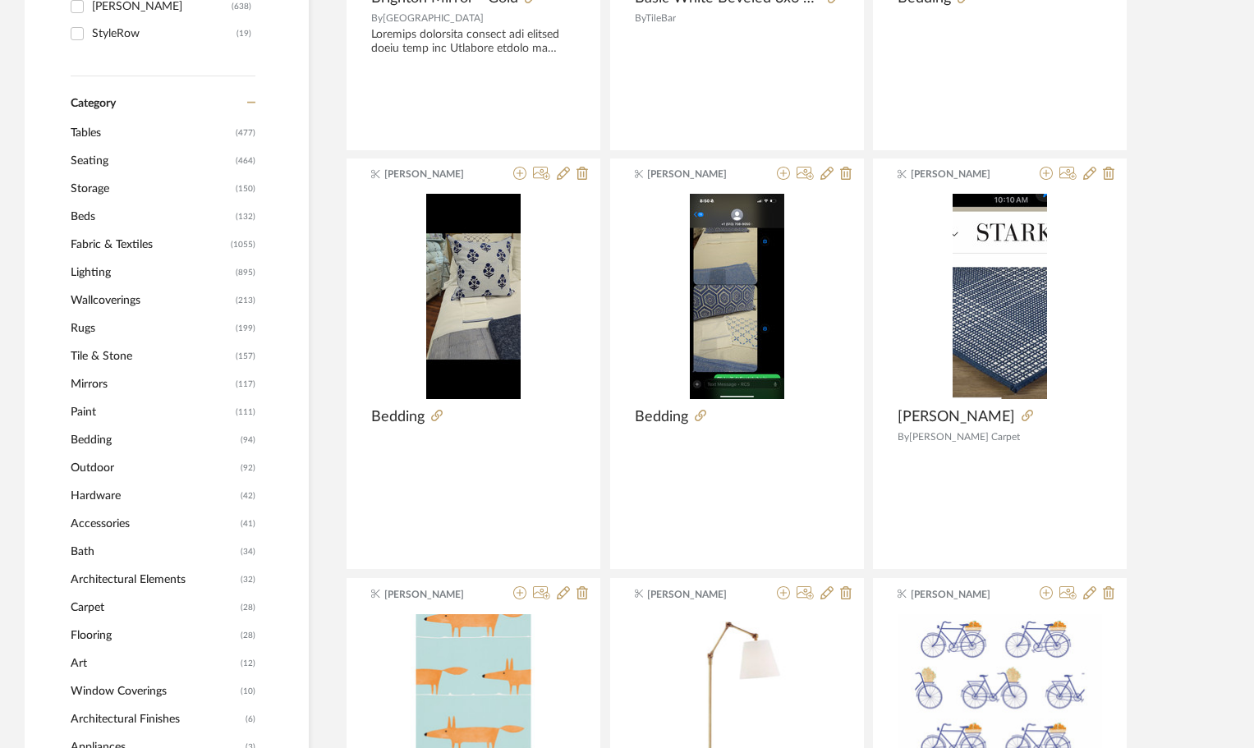
click at [99, 382] on span "Mirrors" at bounding box center [151, 384] width 161 height 28
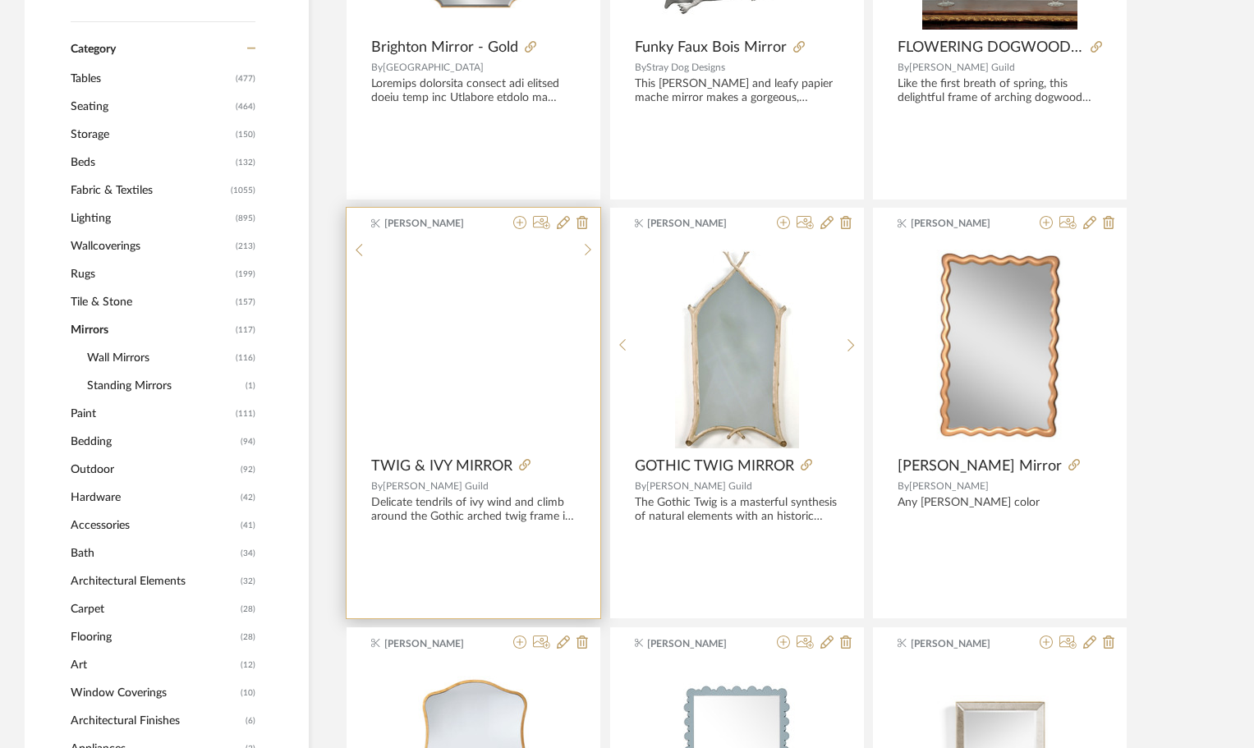
scroll to position [572, 0]
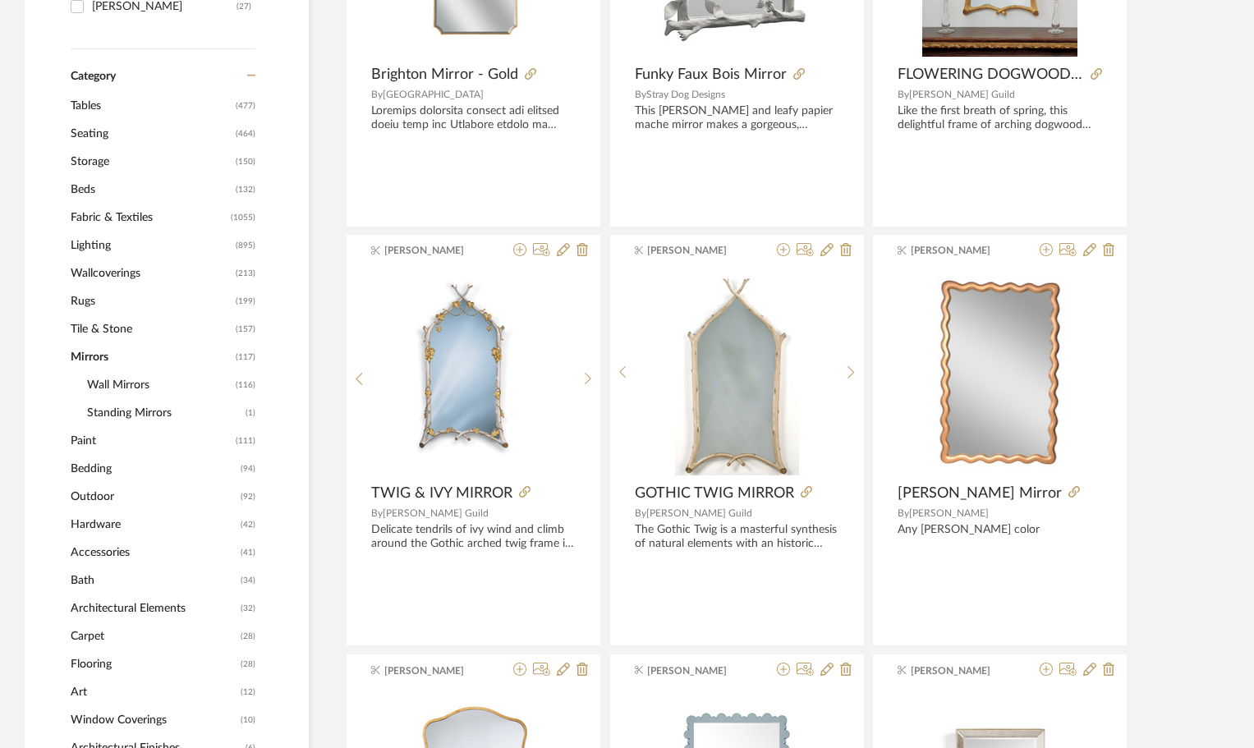
click at [129, 384] on span "Wall Mirrors" at bounding box center [159, 385] width 145 height 28
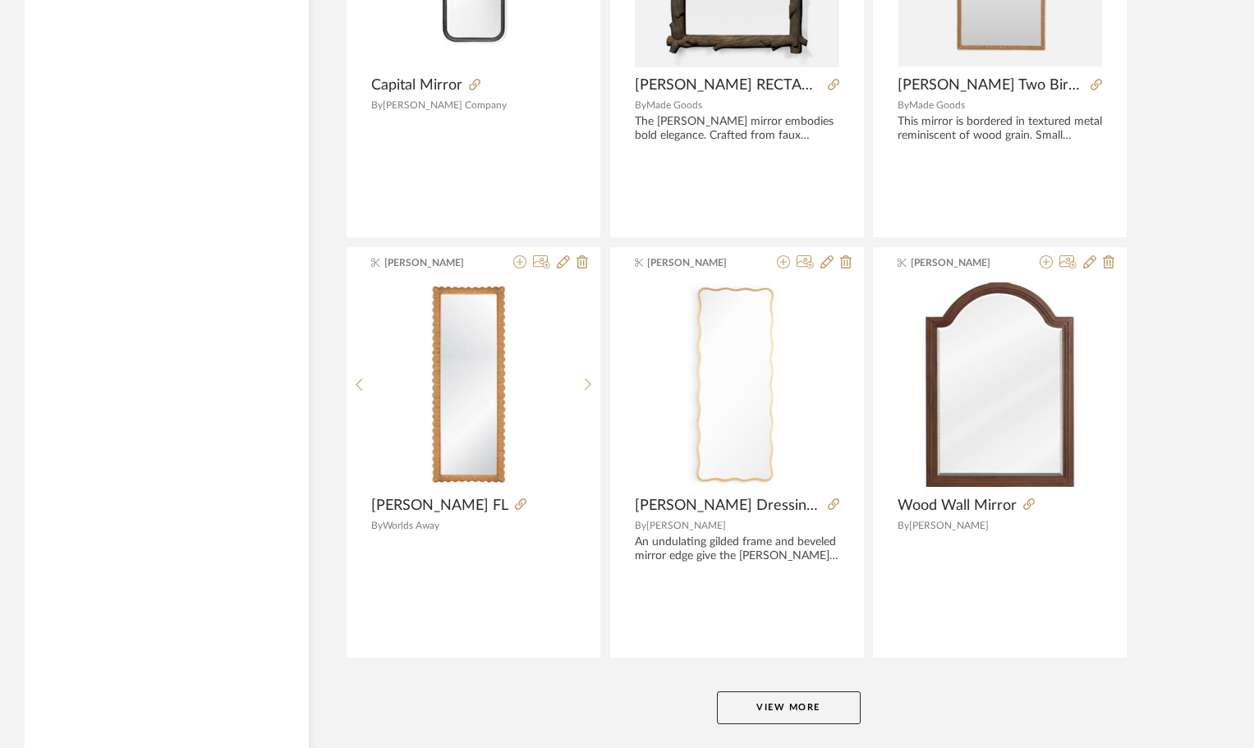
scroll to position [4846, 0]
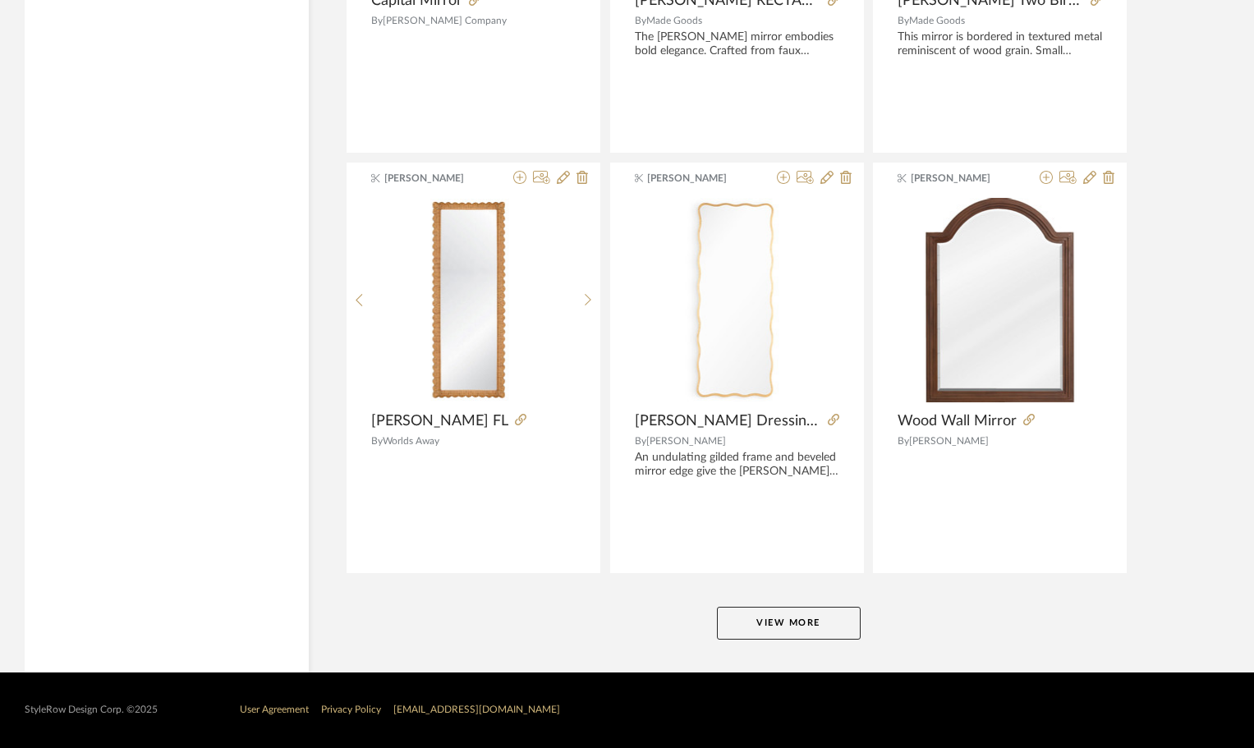
click at [797, 625] on button "View More" at bounding box center [789, 623] width 144 height 33
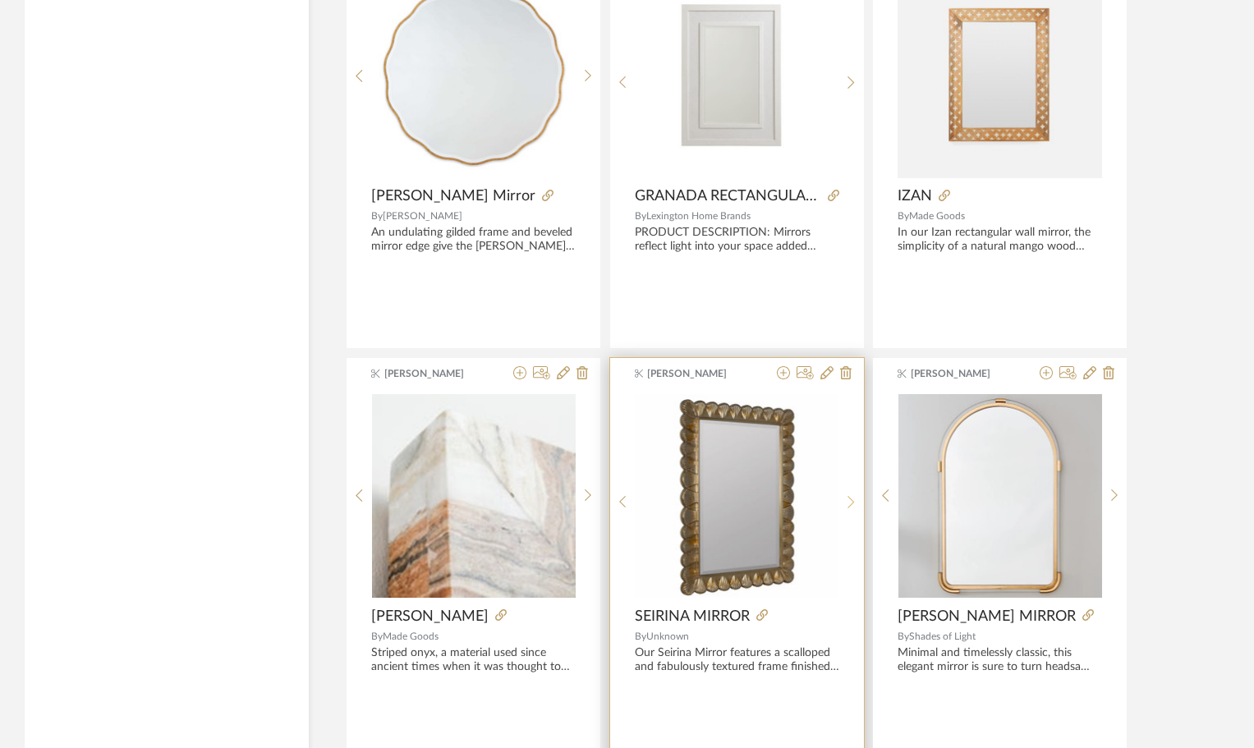
scroll to position [9887, 0]
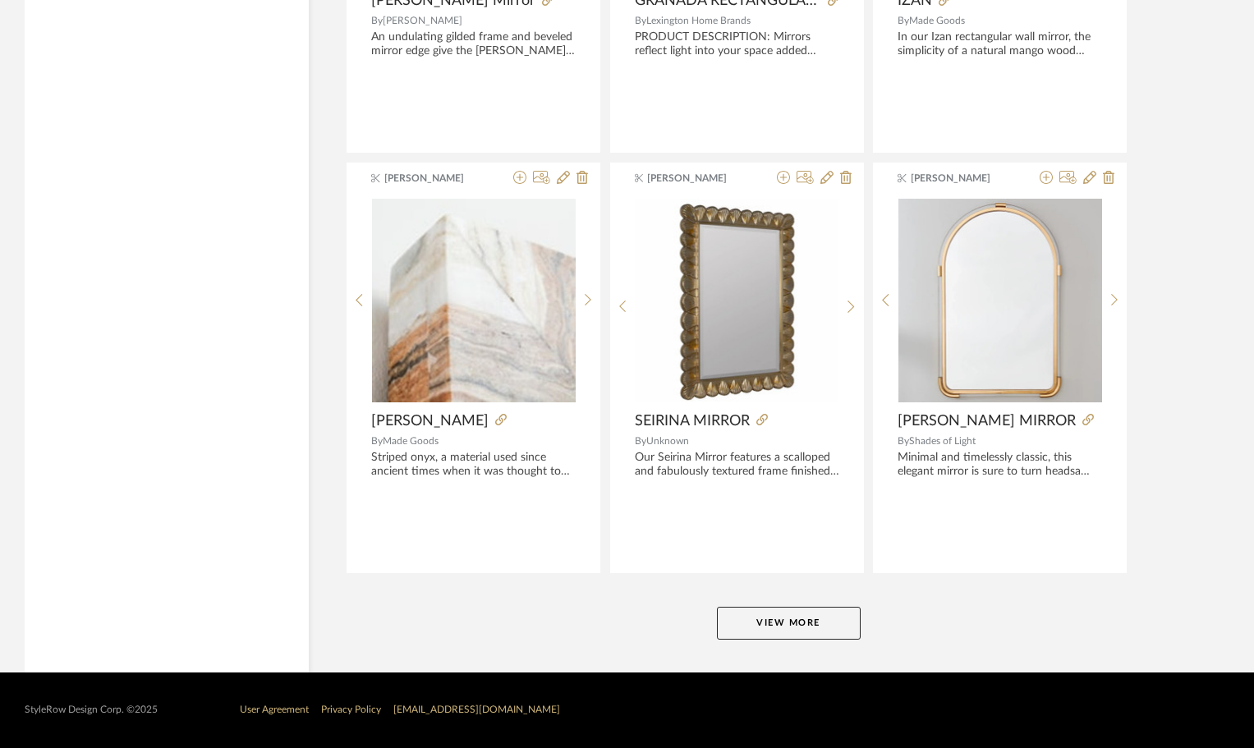
click at [807, 615] on button "View More" at bounding box center [789, 623] width 144 height 33
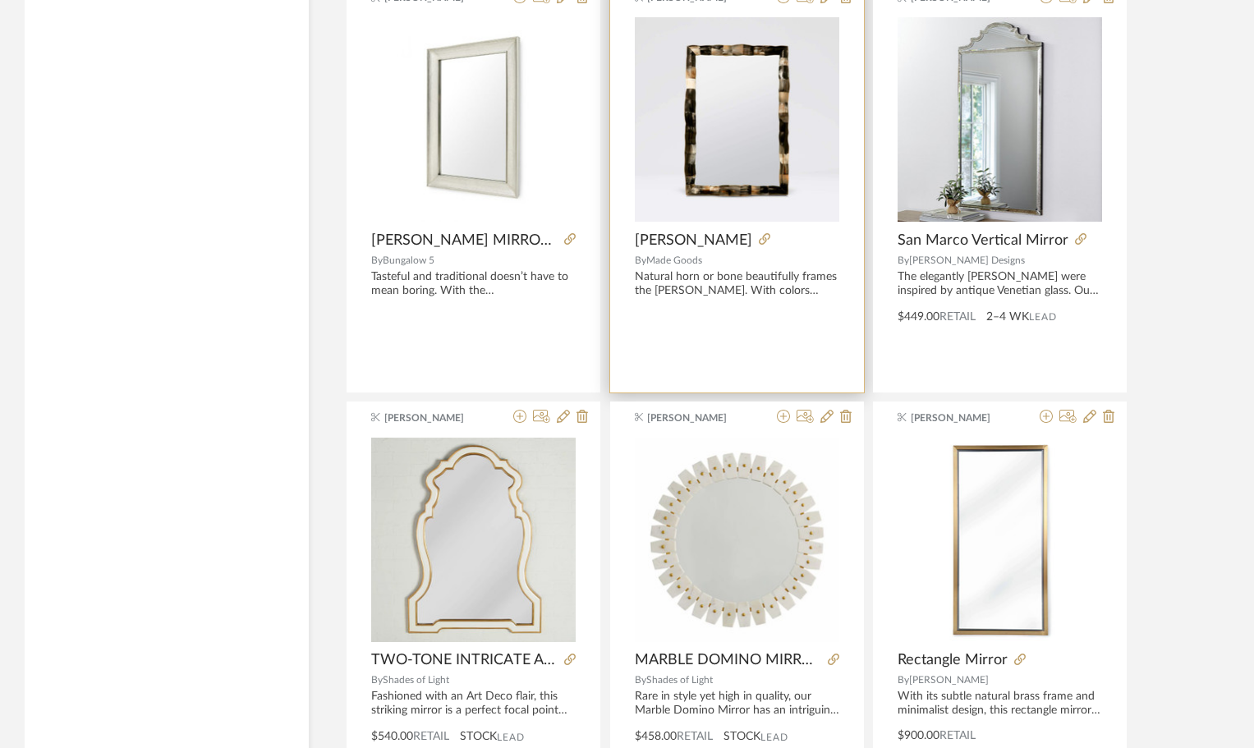
scroll to position [14568, 0]
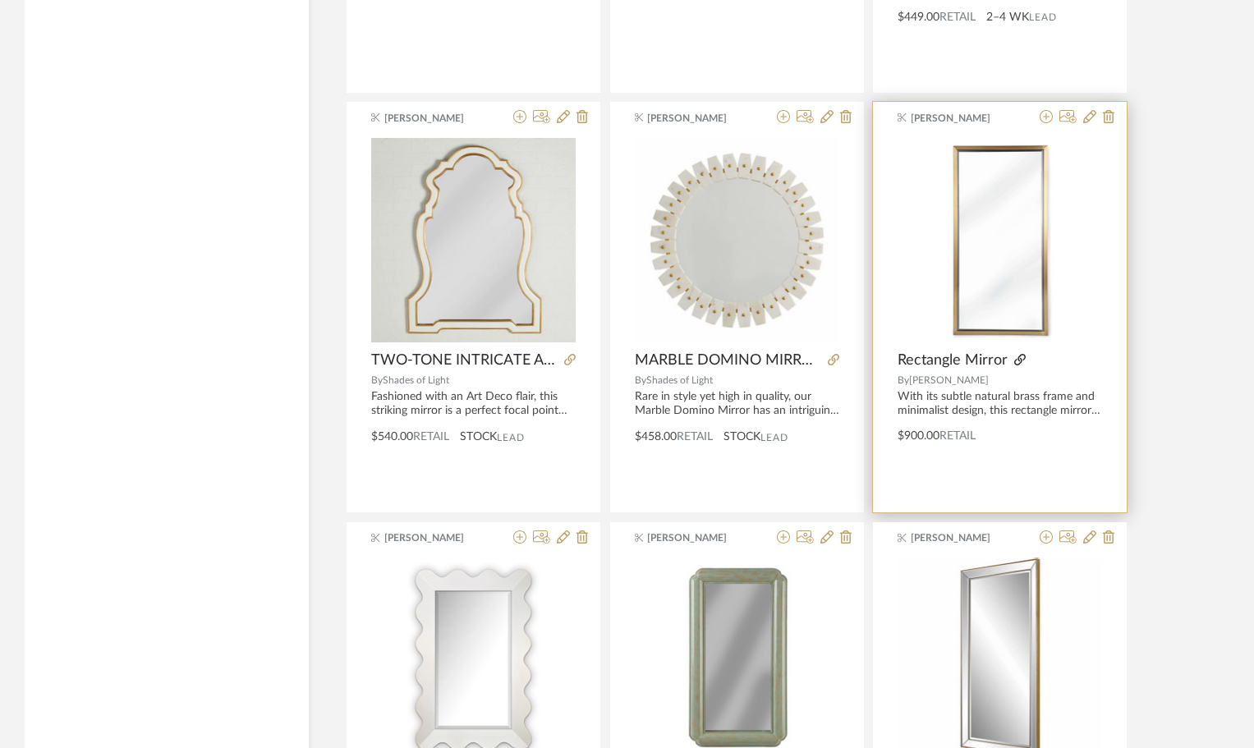
click at [1018, 360] on icon at bounding box center [1019, 359] width 11 height 11
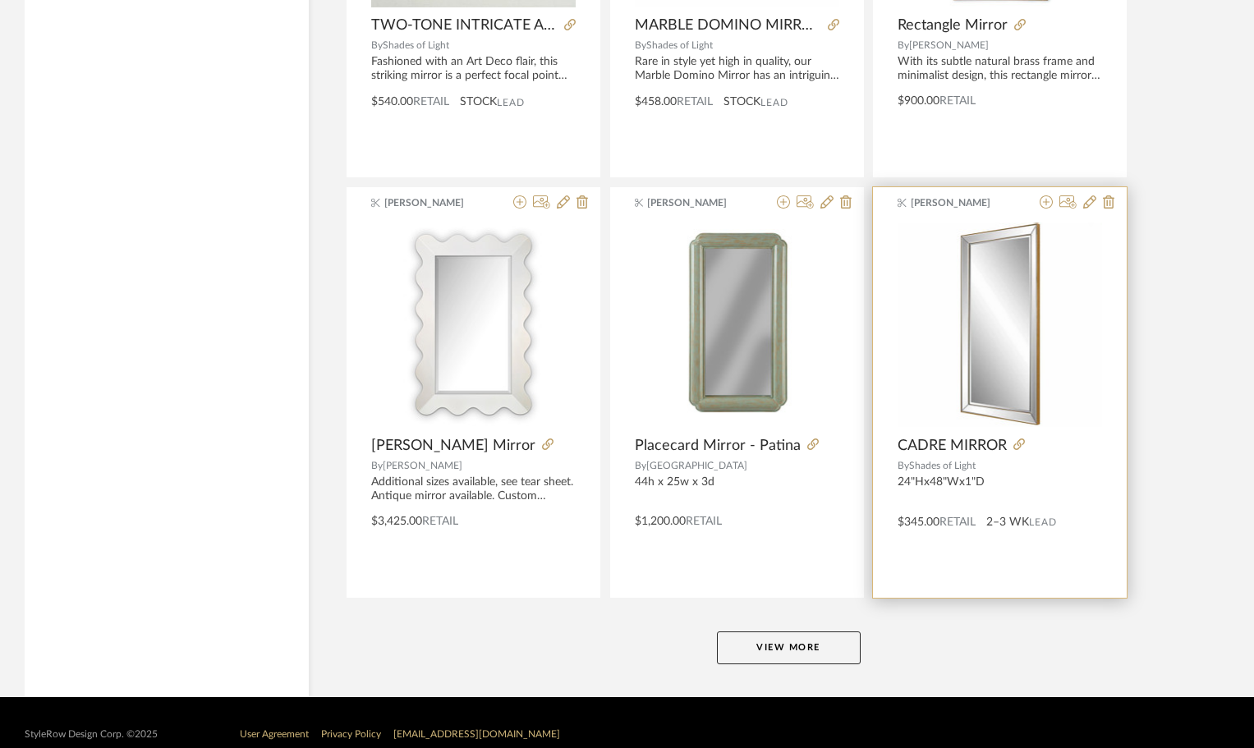
scroll to position [14928, 0]
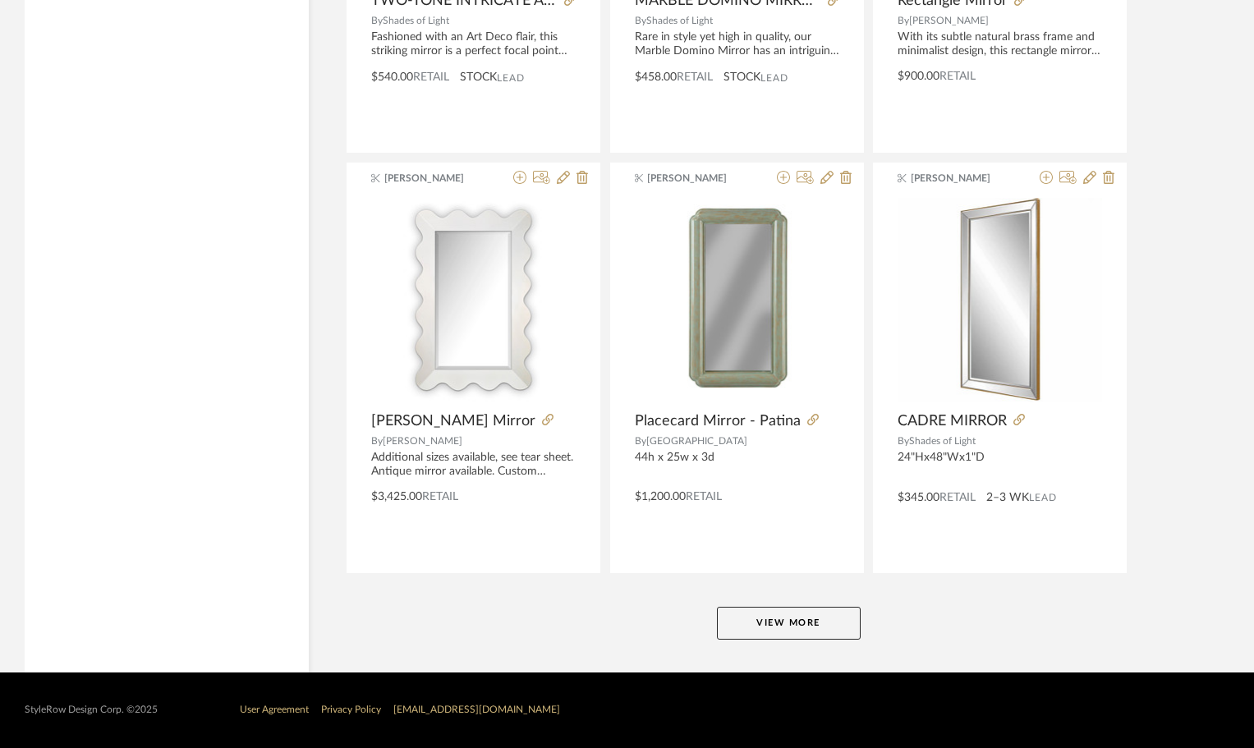
click at [800, 623] on button "View More" at bounding box center [789, 623] width 144 height 33
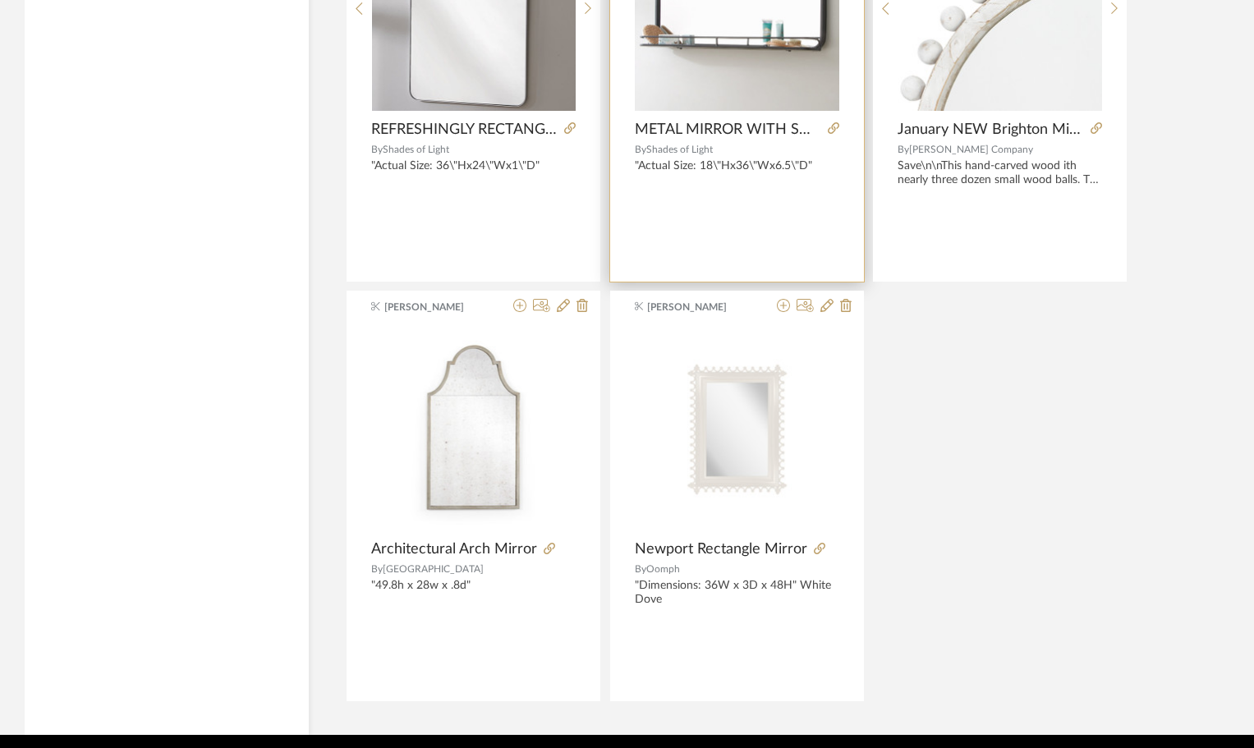
scroll to position [16078, 0]
